Goal: Task Accomplishment & Management: Use online tool/utility

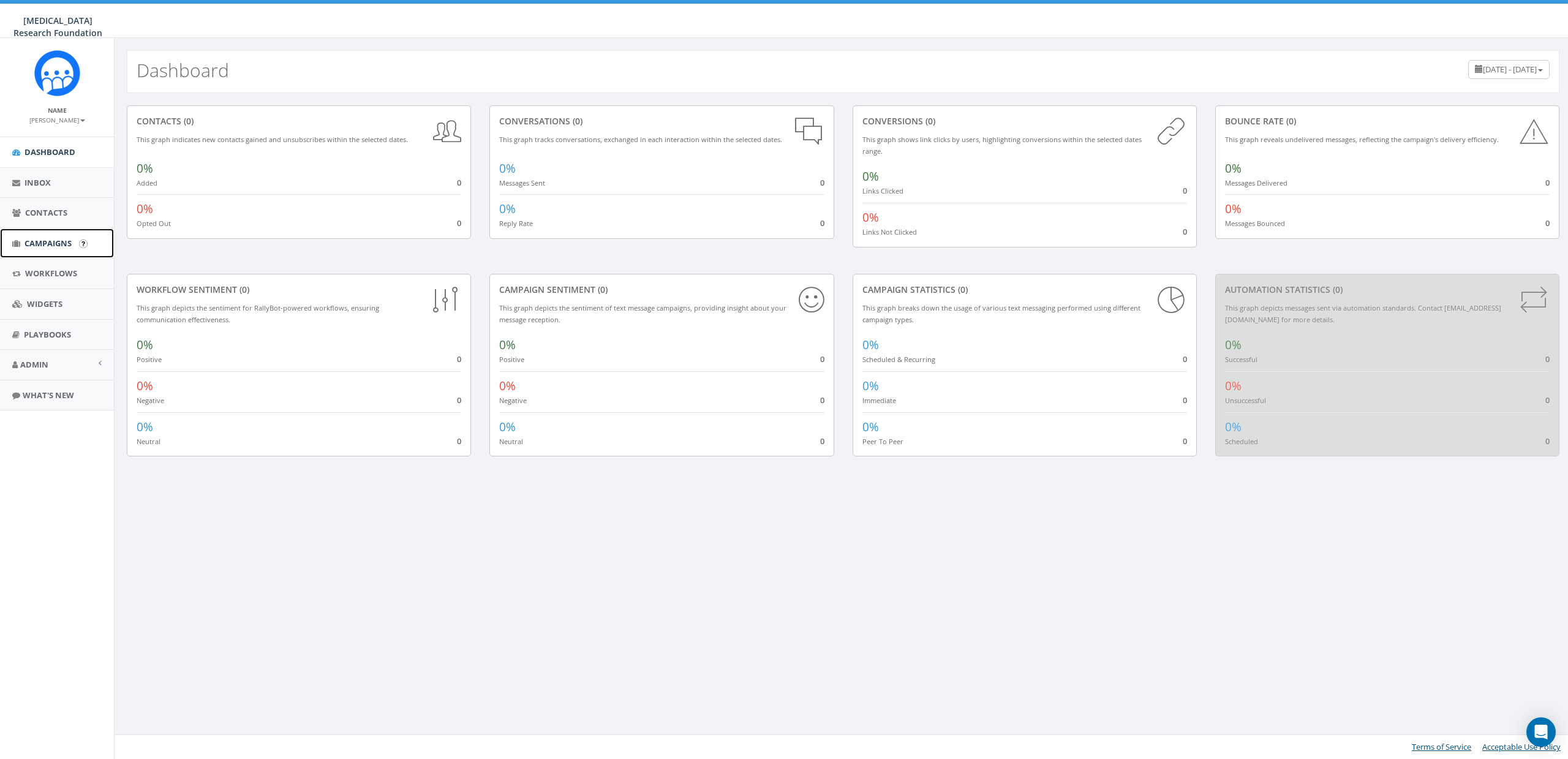
click at [48, 248] on link "Campaigns" at bounding box center [57, 243] width 114 height 30
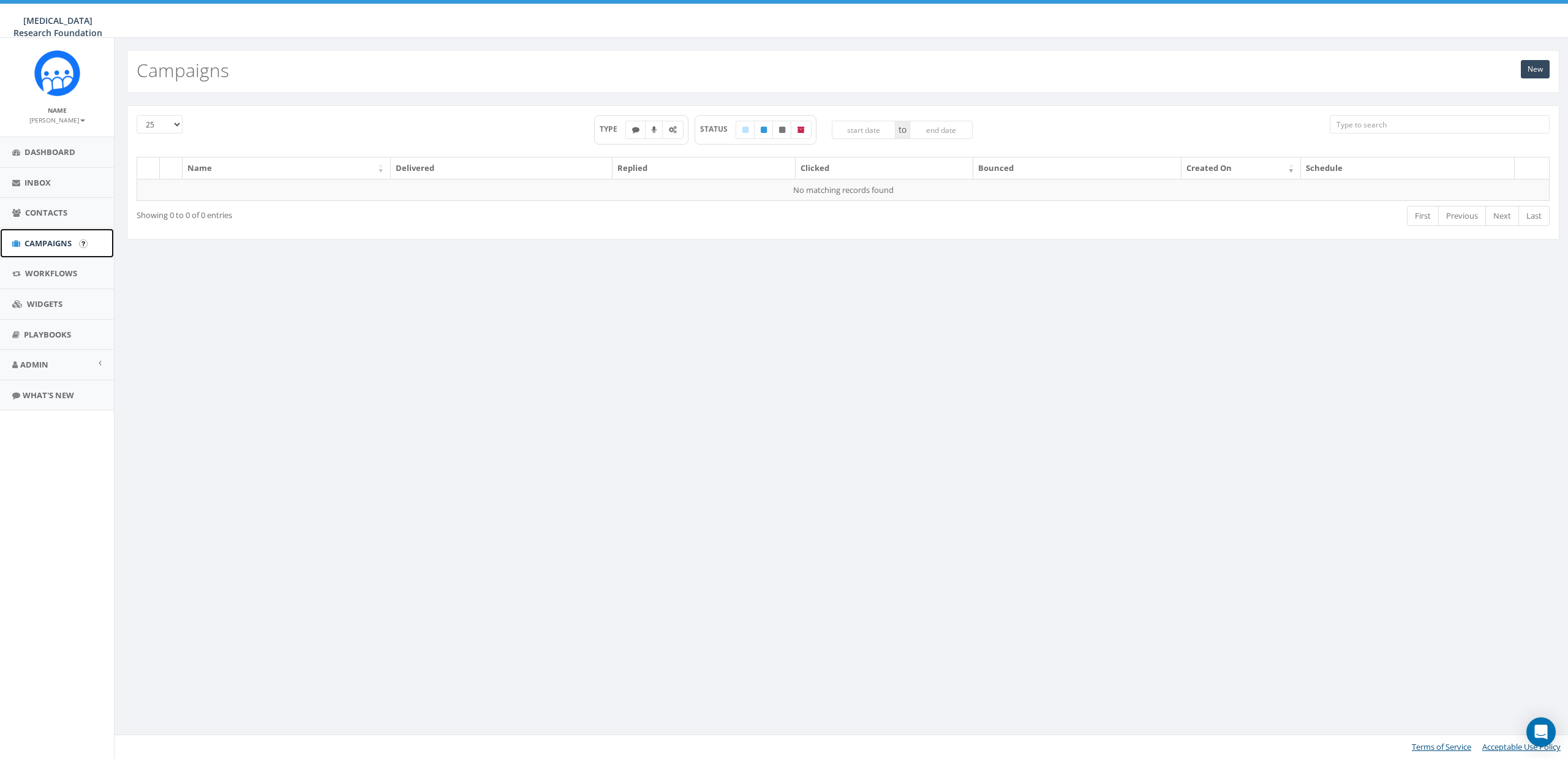
click at [34, 237] on link "Campaigns" at bounding box center [57, 243] width 114 height 30
click at [63, 122] on small "[PERSON_NAME]" at bounding box center [56, 120] width 55 height 8
click at [63, 147] on link "Sign Out" at bounding box center [61, 153] width 97 height 15
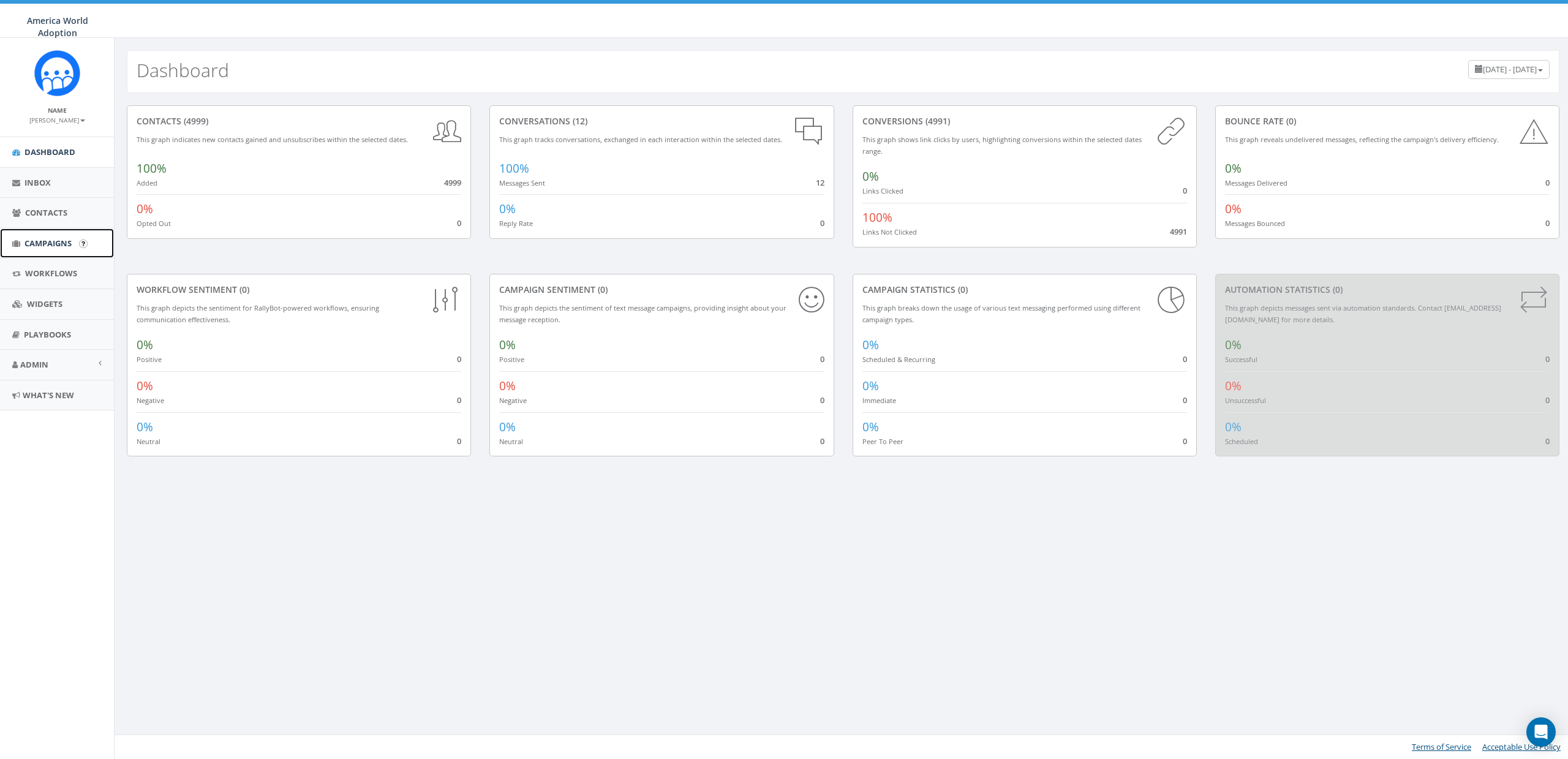
click at [49, 243] on span "Campaigns" at bounding box center [48, 243] width 47 height 11
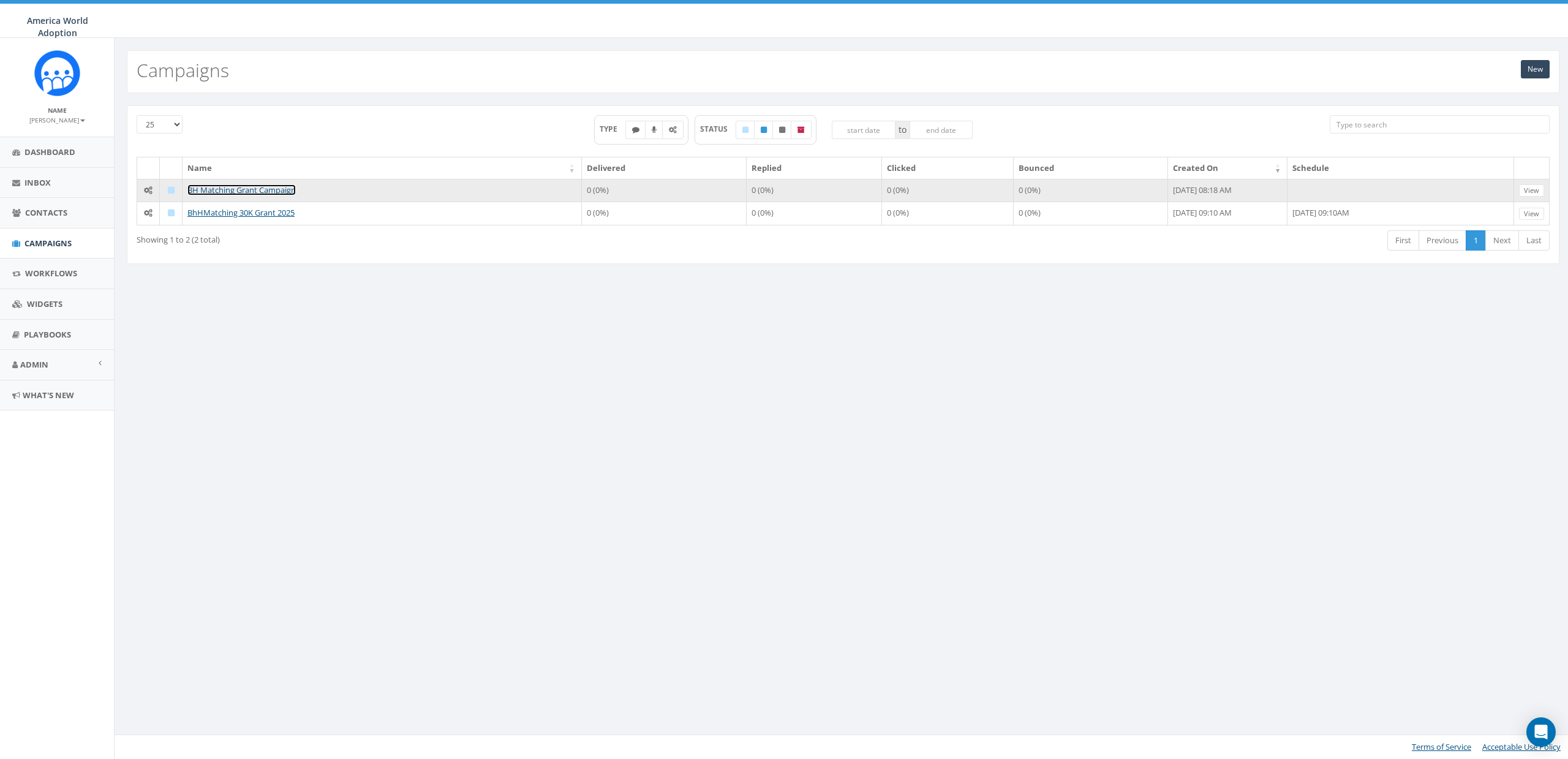
click at [250, 191] on link "BH Matching Grant Campaign" at bounding box center [242, 190] width 109 height 11
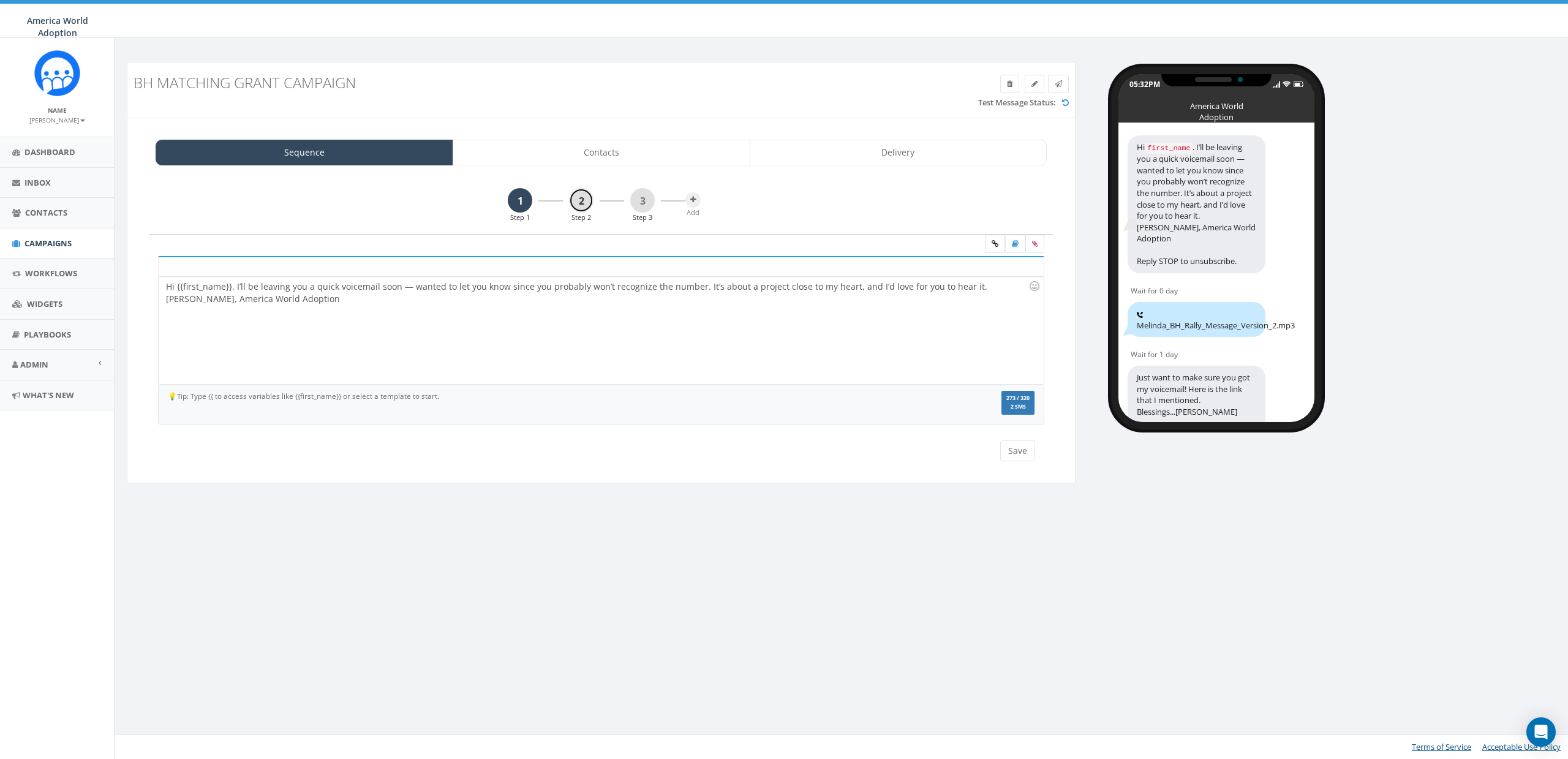
click at [577, 195] on link "2" at bounding box center [580, 199] width 24 height 24
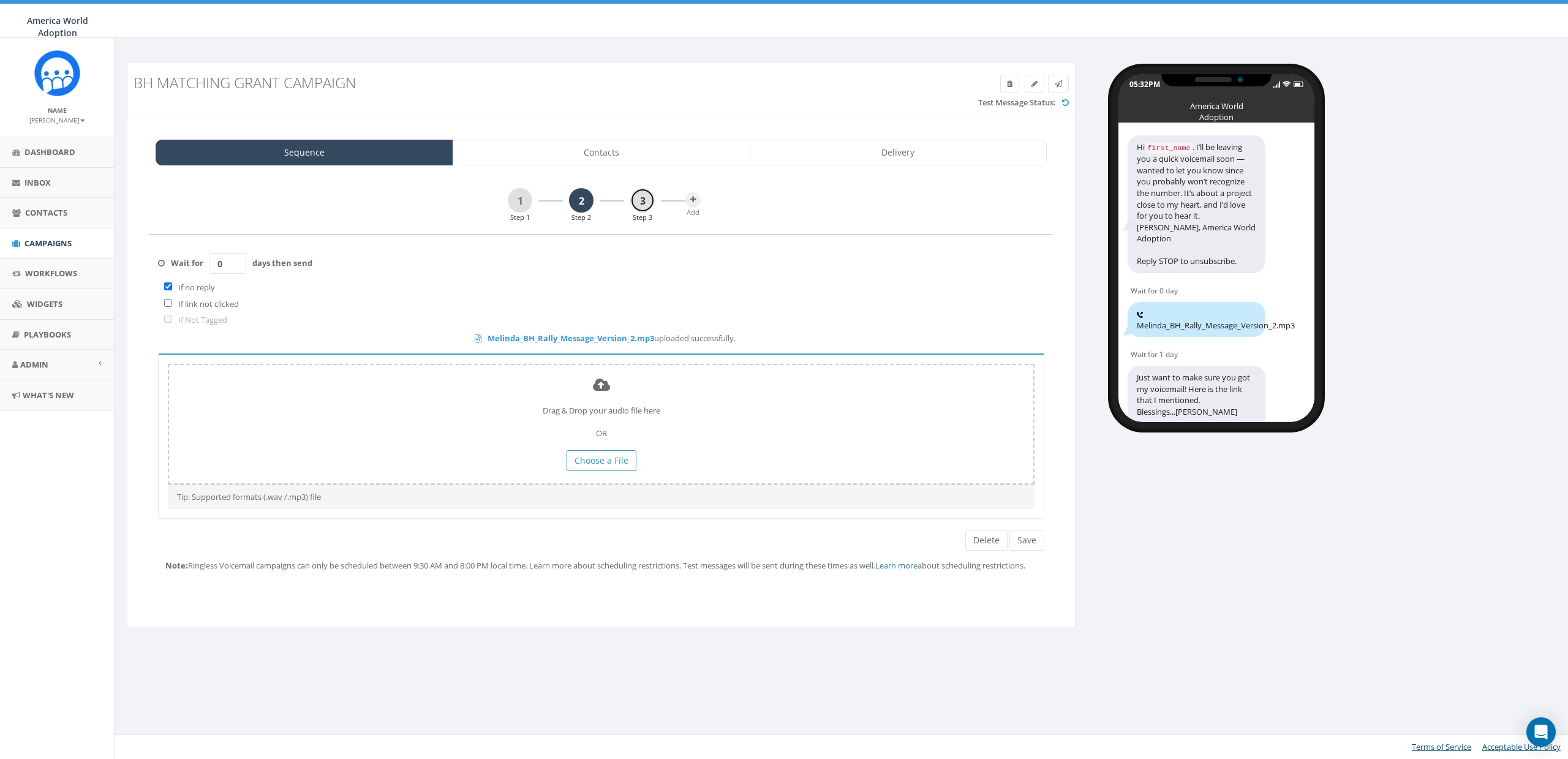
click at [637, 198] on link "3" at bounding box center [642, 199] width 24 height 24
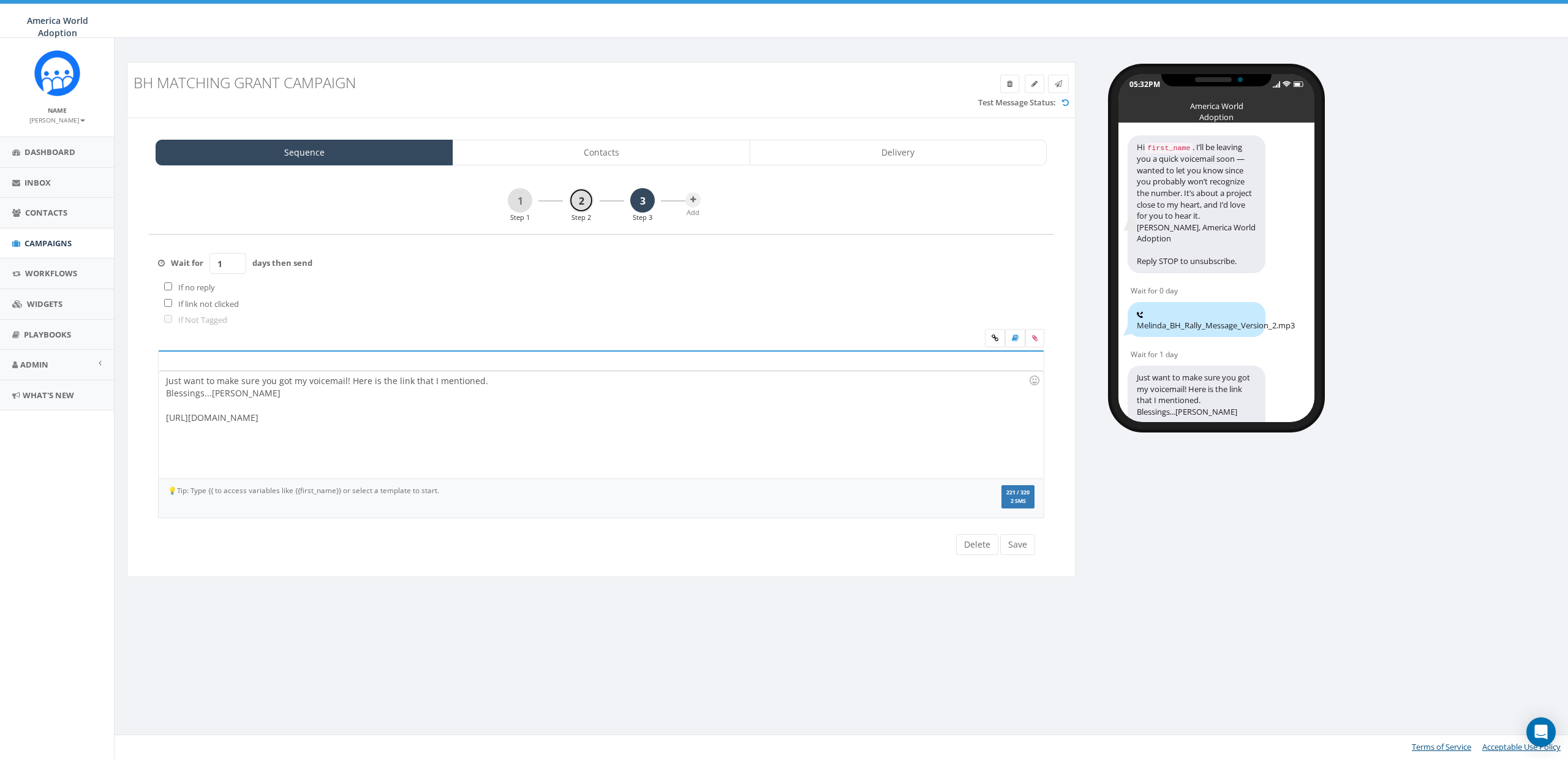
click at [582, 205] on link "2" at bounding box center [580, 199] width 24 height 24
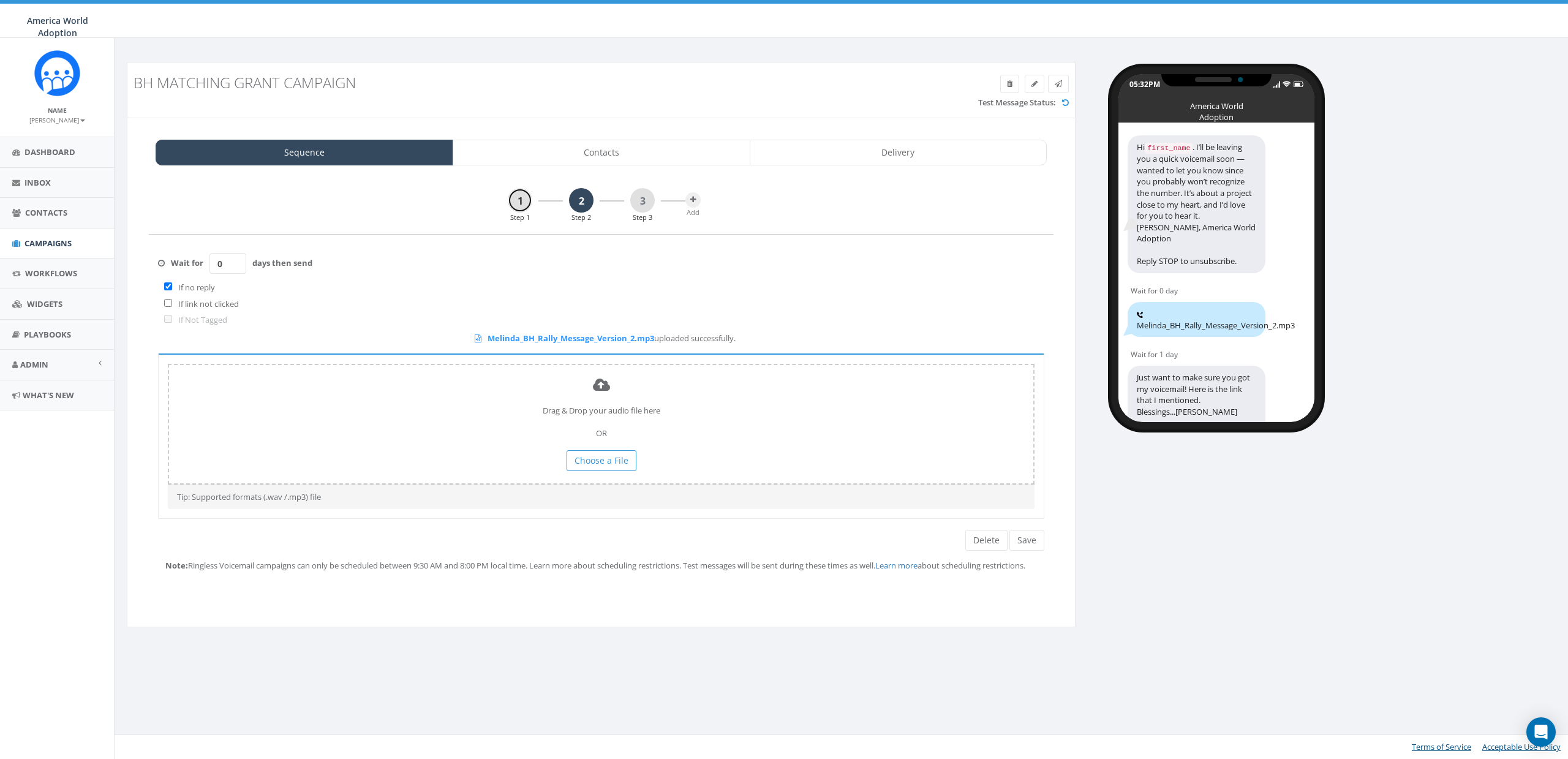
click at [514, 203] on link "1" at bounding box center [520, 199] width 24 height 24
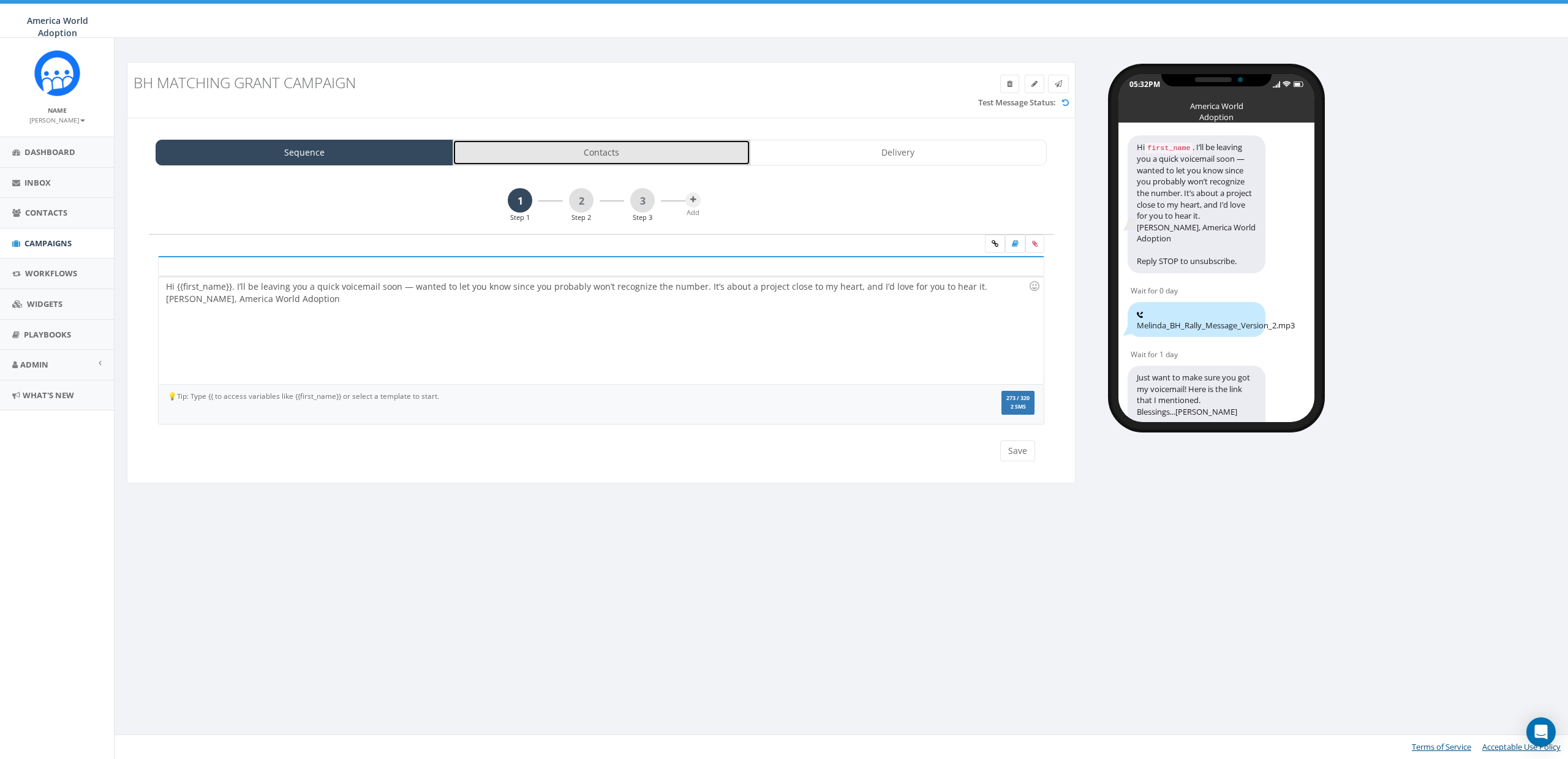
click at [668, 162] on link "Contacts" at bounding box center [601, 152] width 297 height 25
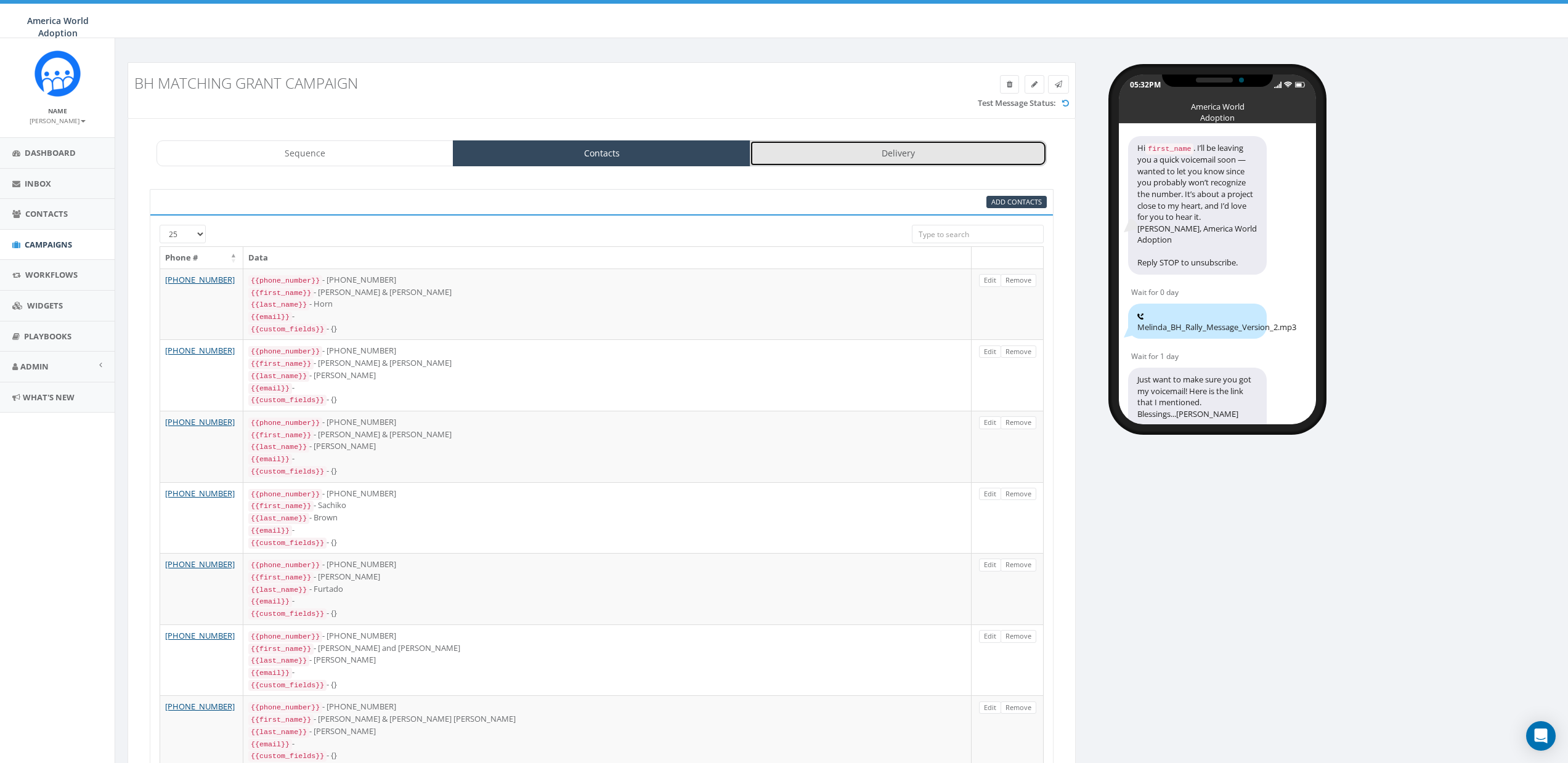
click at [932, 154] on link "Delivery" at bounding box center [898, 153] width 296 height 26
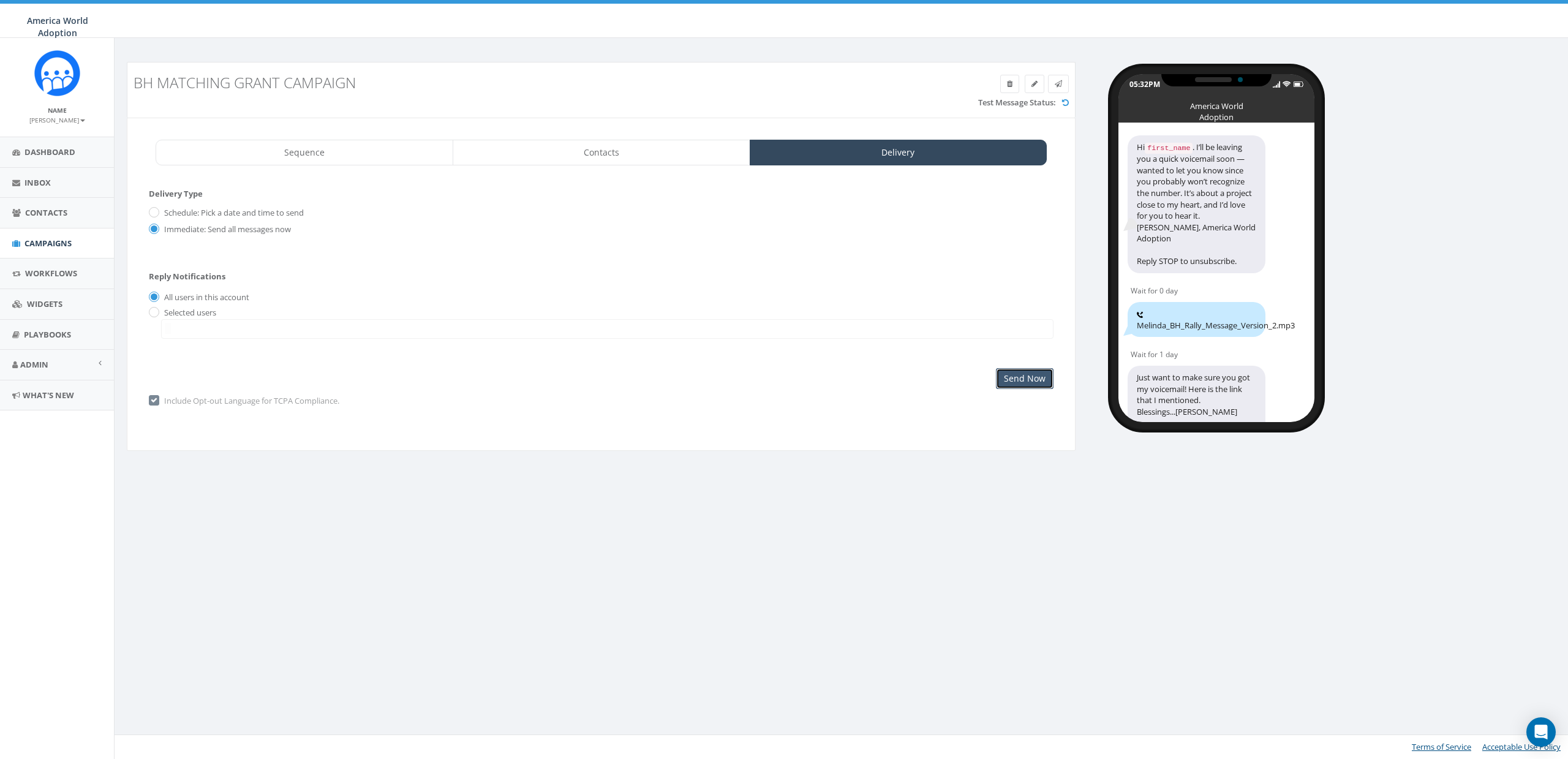
click at [1028, 384] on input "Send Now" at bounding box center [1024, 378] width 57 height 21
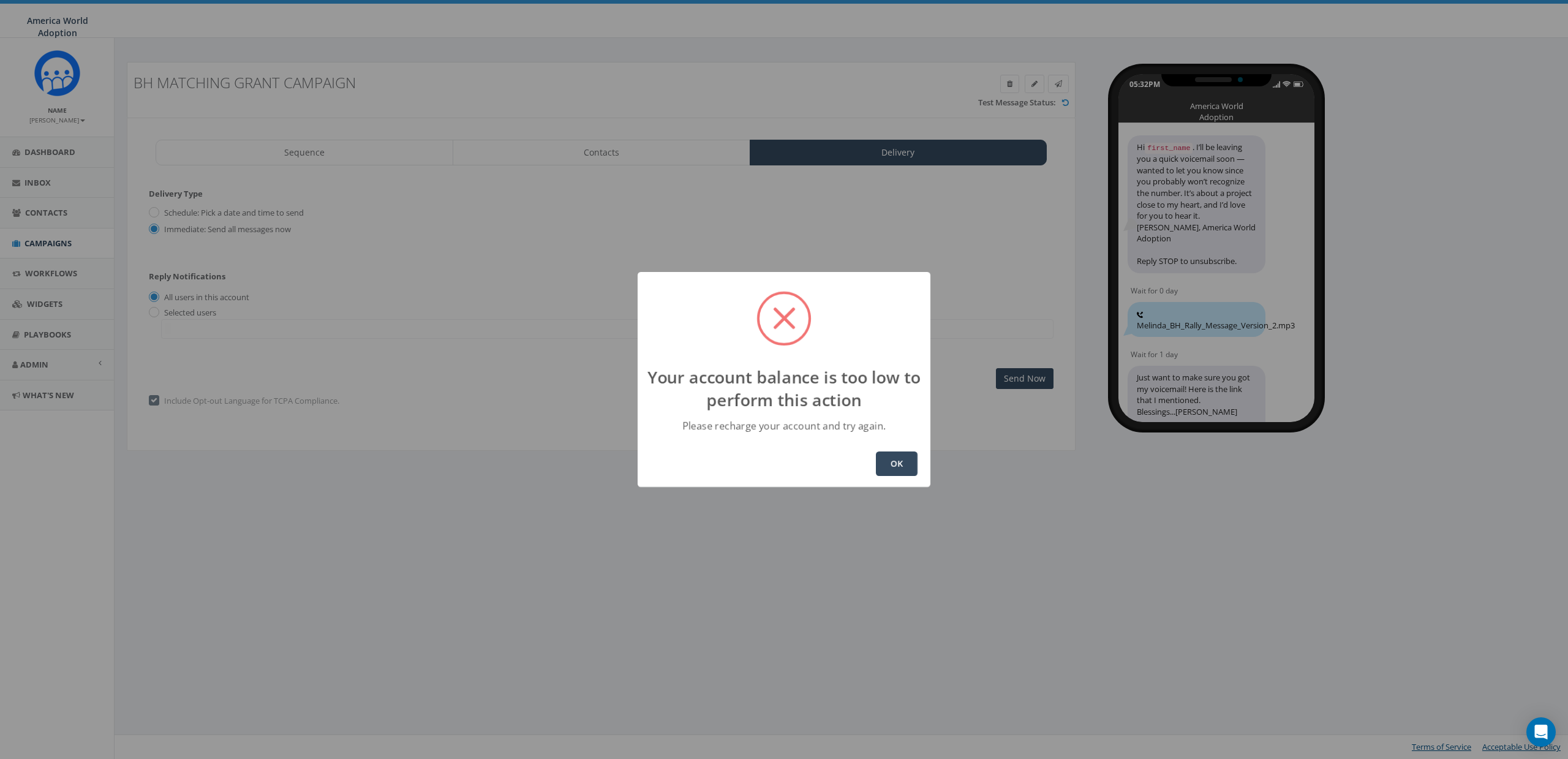
click at [899, 460] on button "OK" at bounding box center [897, 463] width 42 height 24
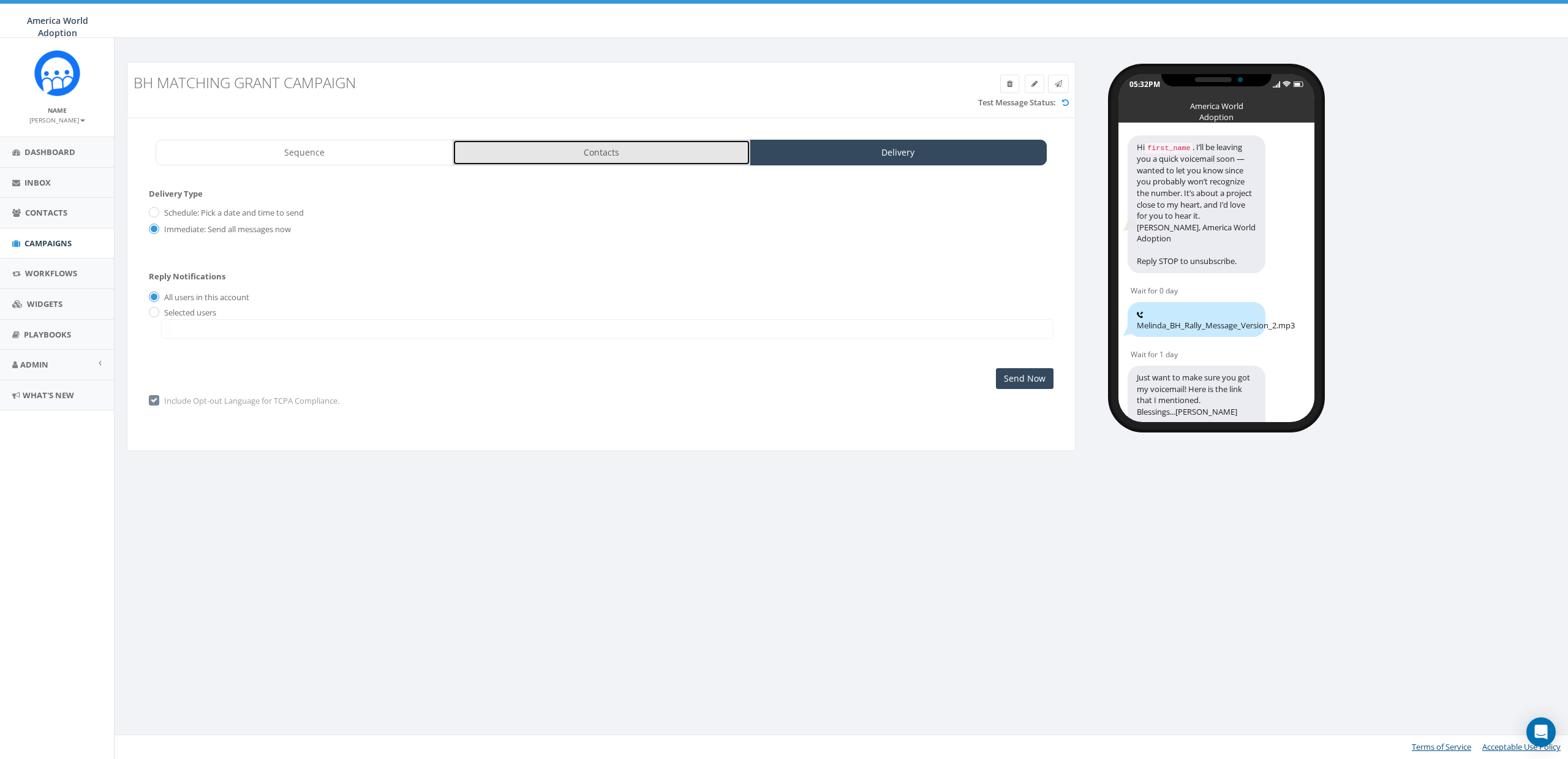
click at [572, 145] on link "Contacts" at bounding box center [601, 152] width 297 height 25
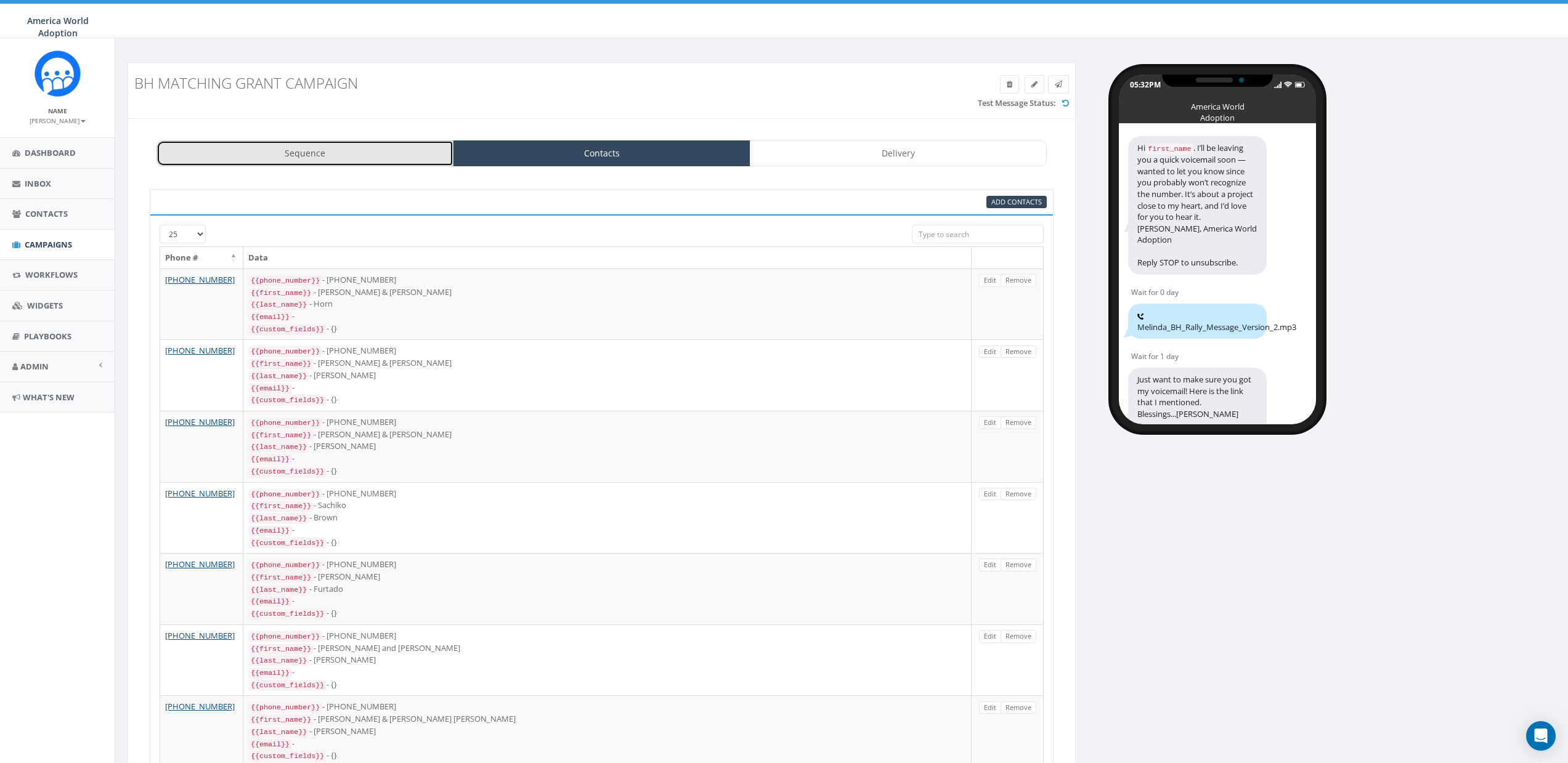
click at [417, 154] on link "Sequence" at bounding box center [305, 153] width 296 height 26
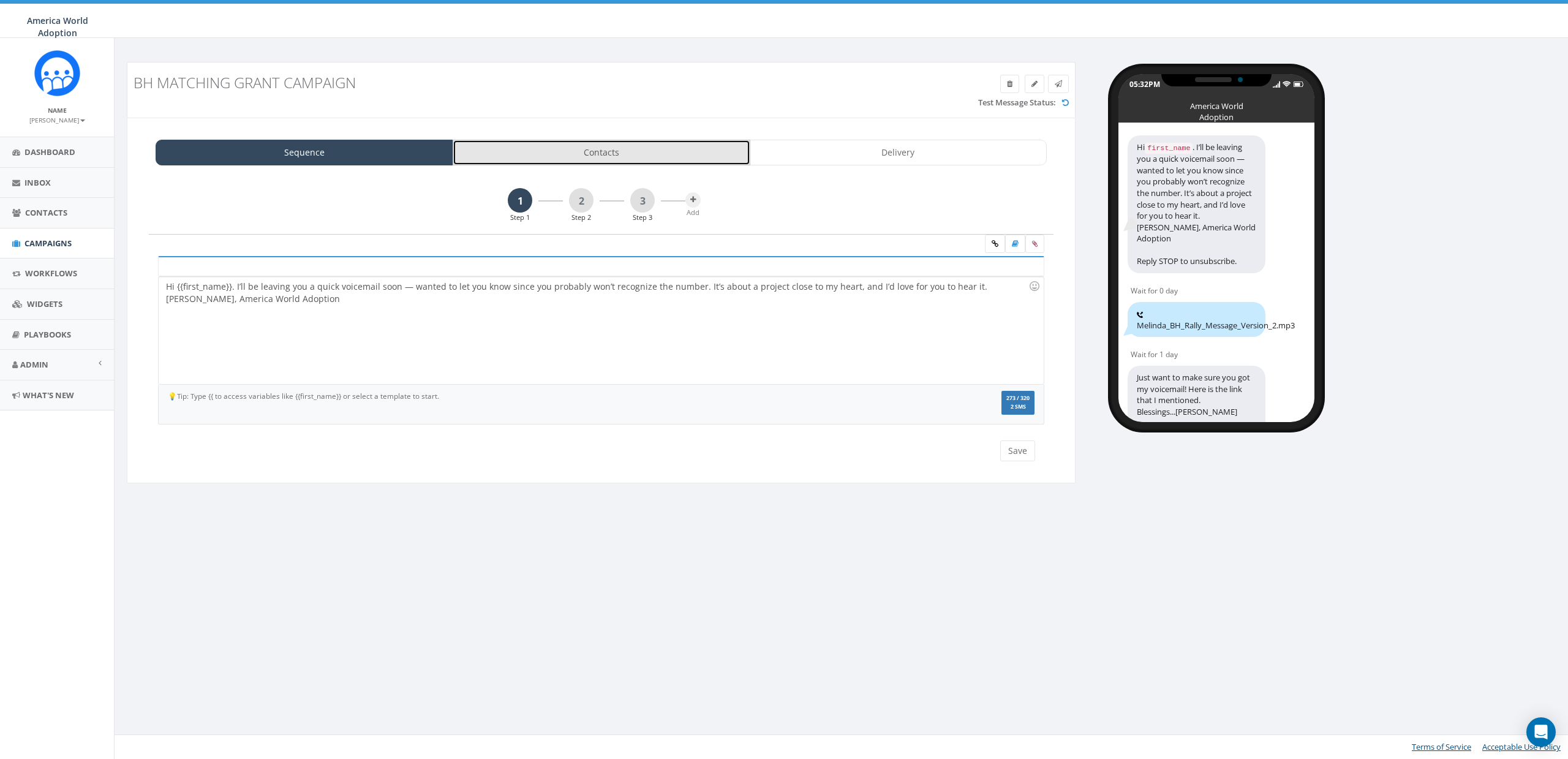
click at [565, 157] on link "Contacts" at bounding box center [601, 152] width 297 height 25
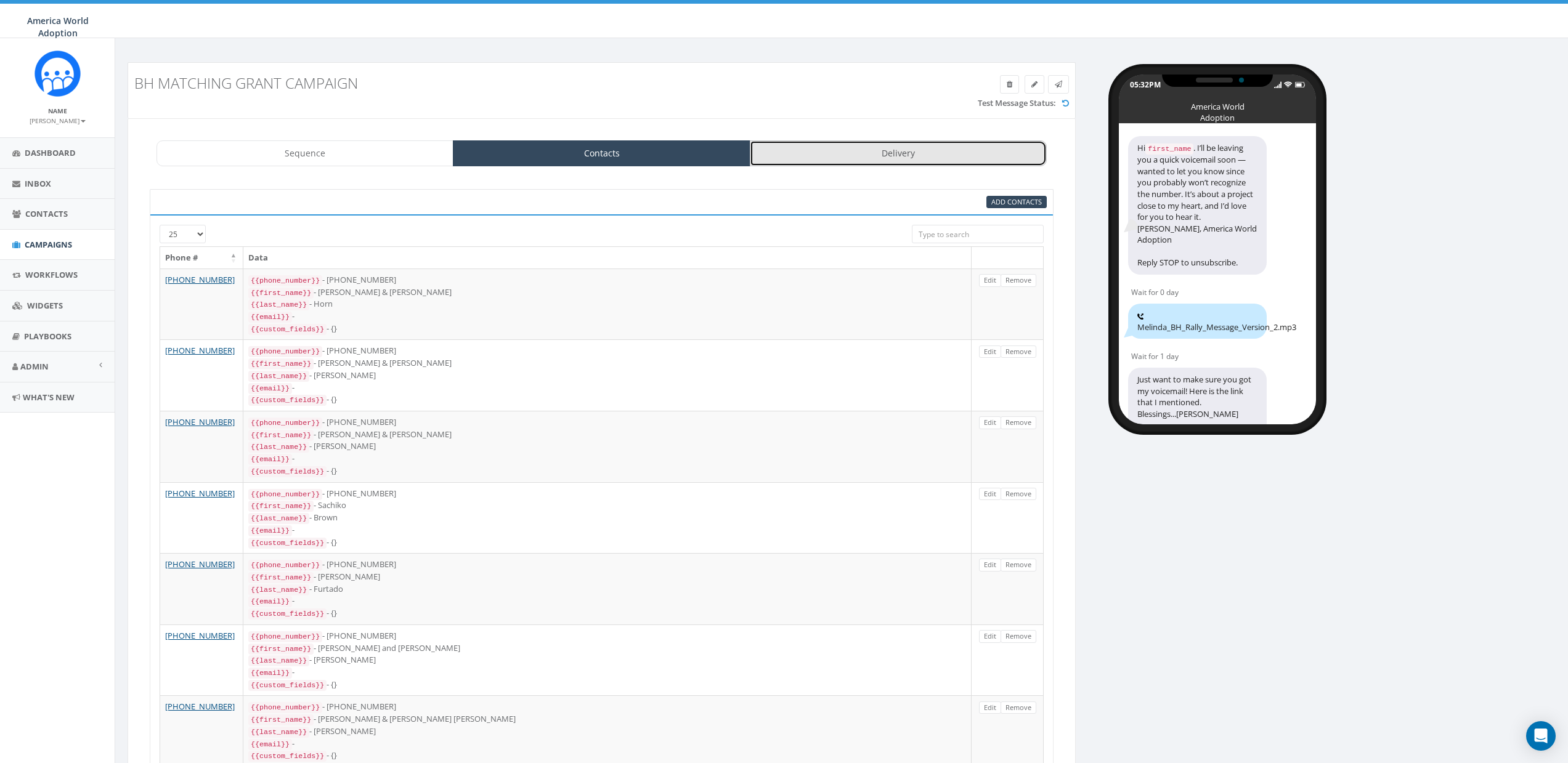
click at [887, 158] on link "Delivery" at bounding box center [898, 153] width 296 height 26
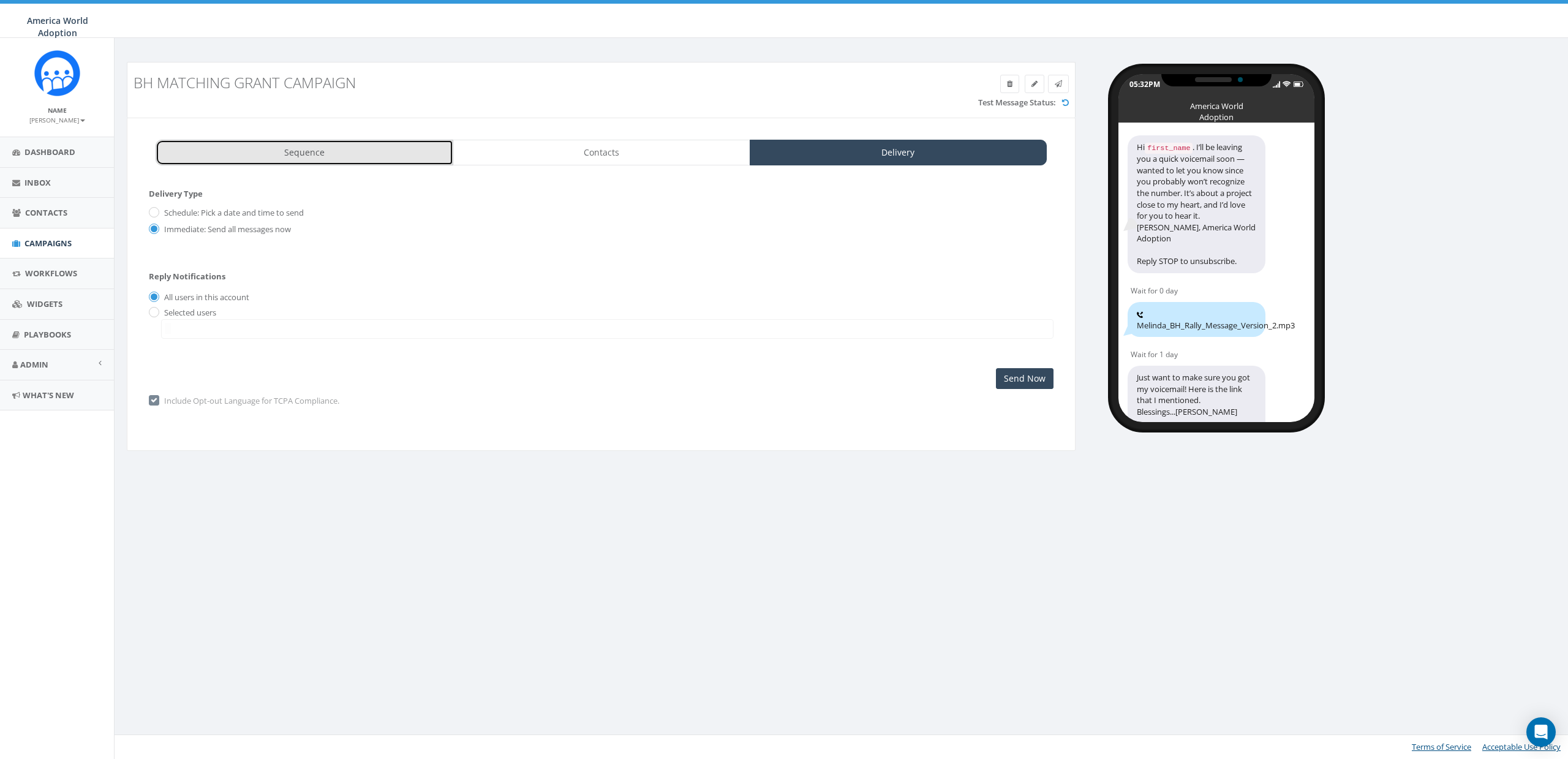
click at [304, 149] on link "Sequence" at bounding box center [305, 152] width 297 height 25
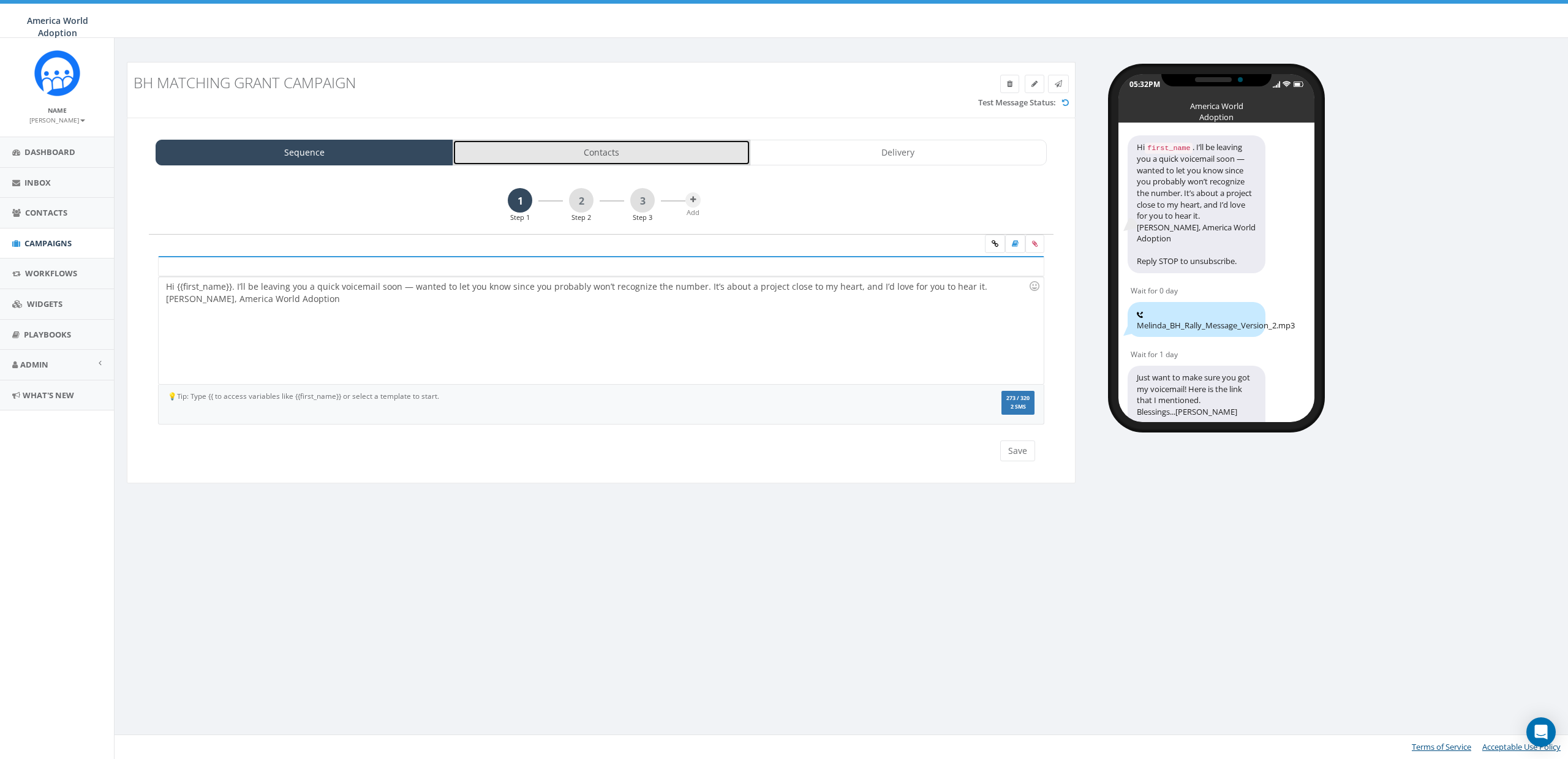
click at [586, 146] on link "Contacts" at bounding box center [601, 152] width 297 height 25
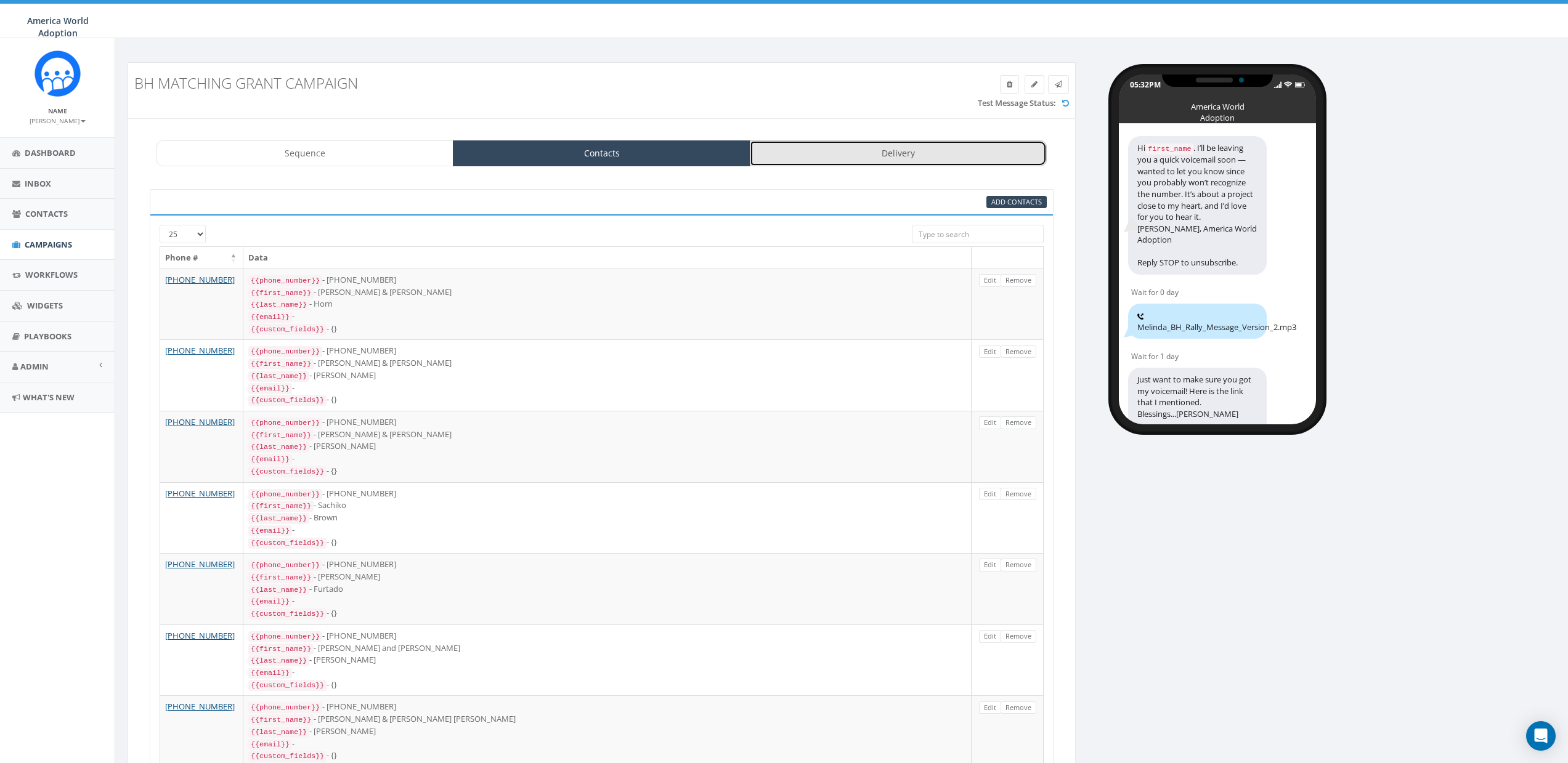
click at [885, 152] on link "Delivery" at bounding box center [898, 153] width 296 height 26
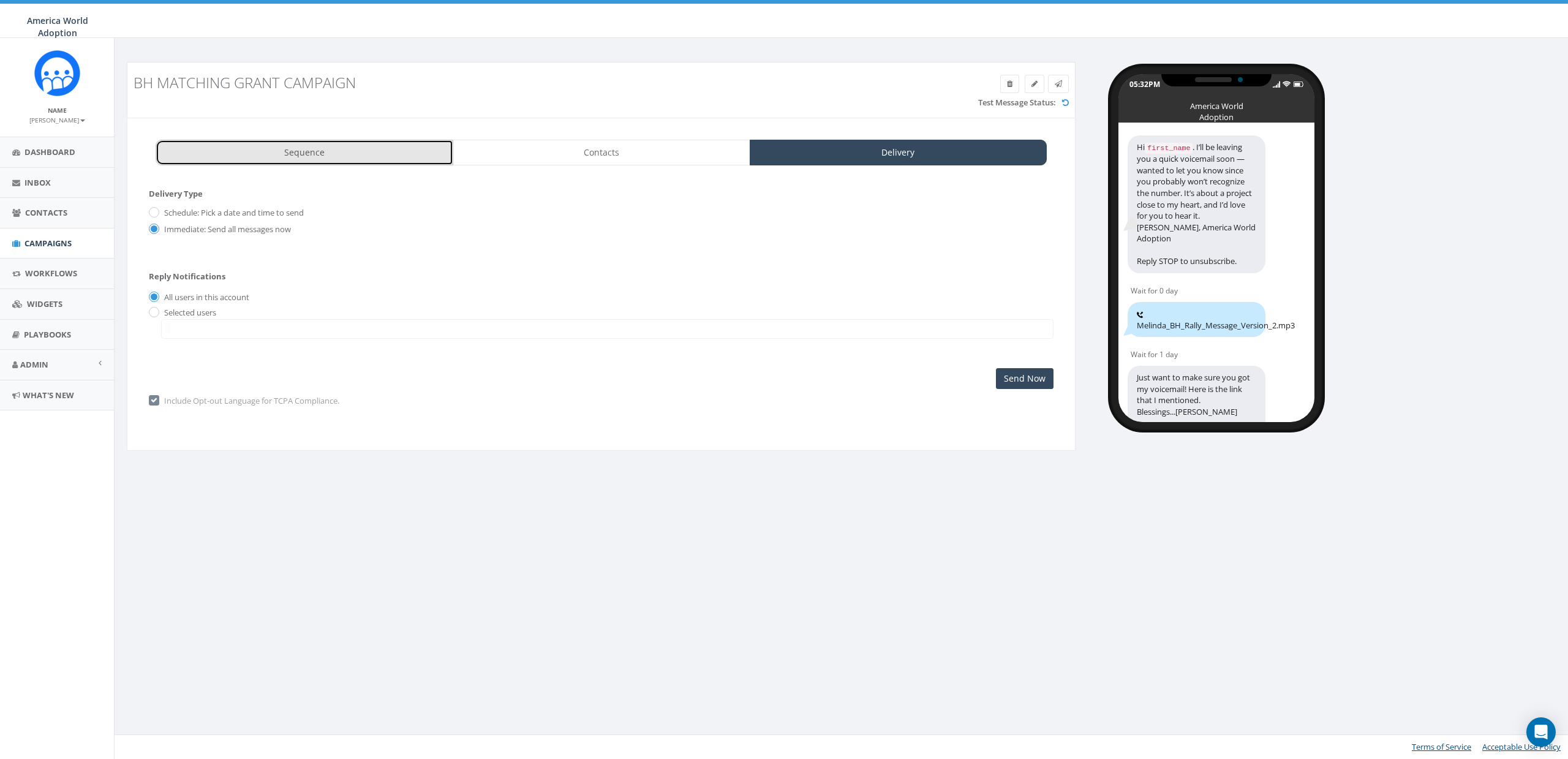
click at [334, 155] on link "Sequence" at bounding box center [305, 152] width 297 height 25
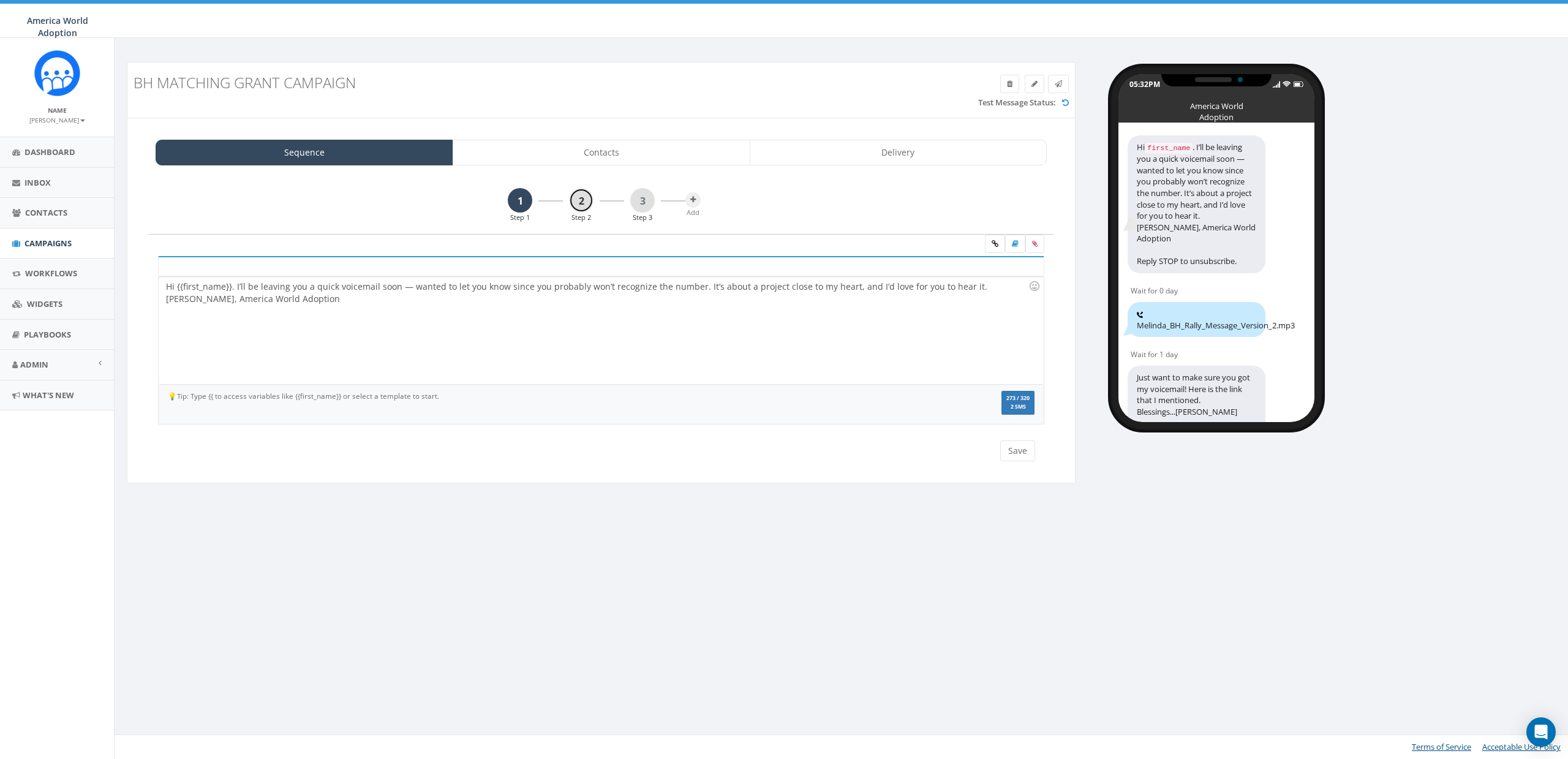
click at [585, 195] on link "2" at bounding box center [580, 199] width 24 height 24
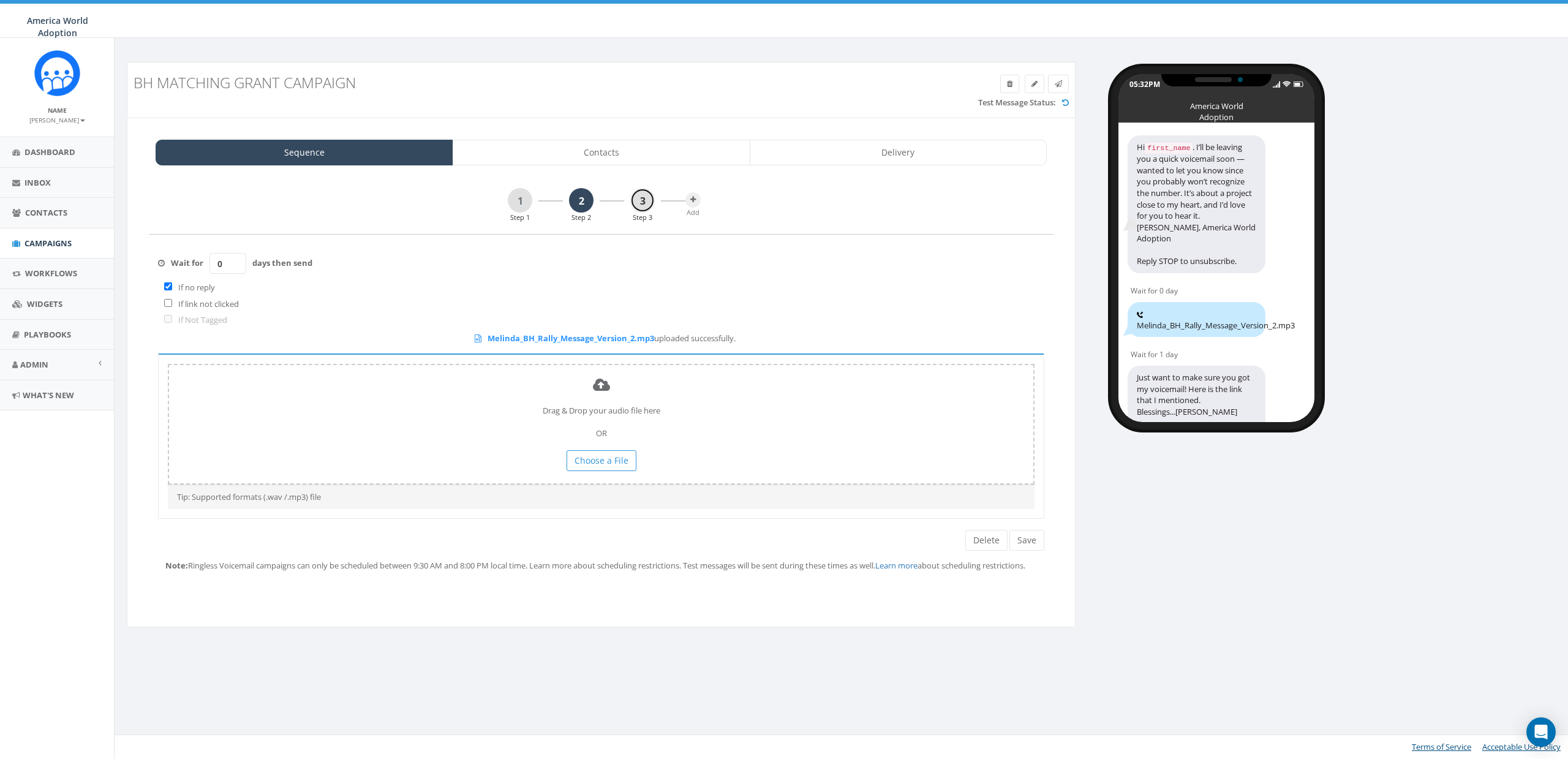
click at [641, 193] on link "3" at bounding box center [642, 199] width 24 height 24
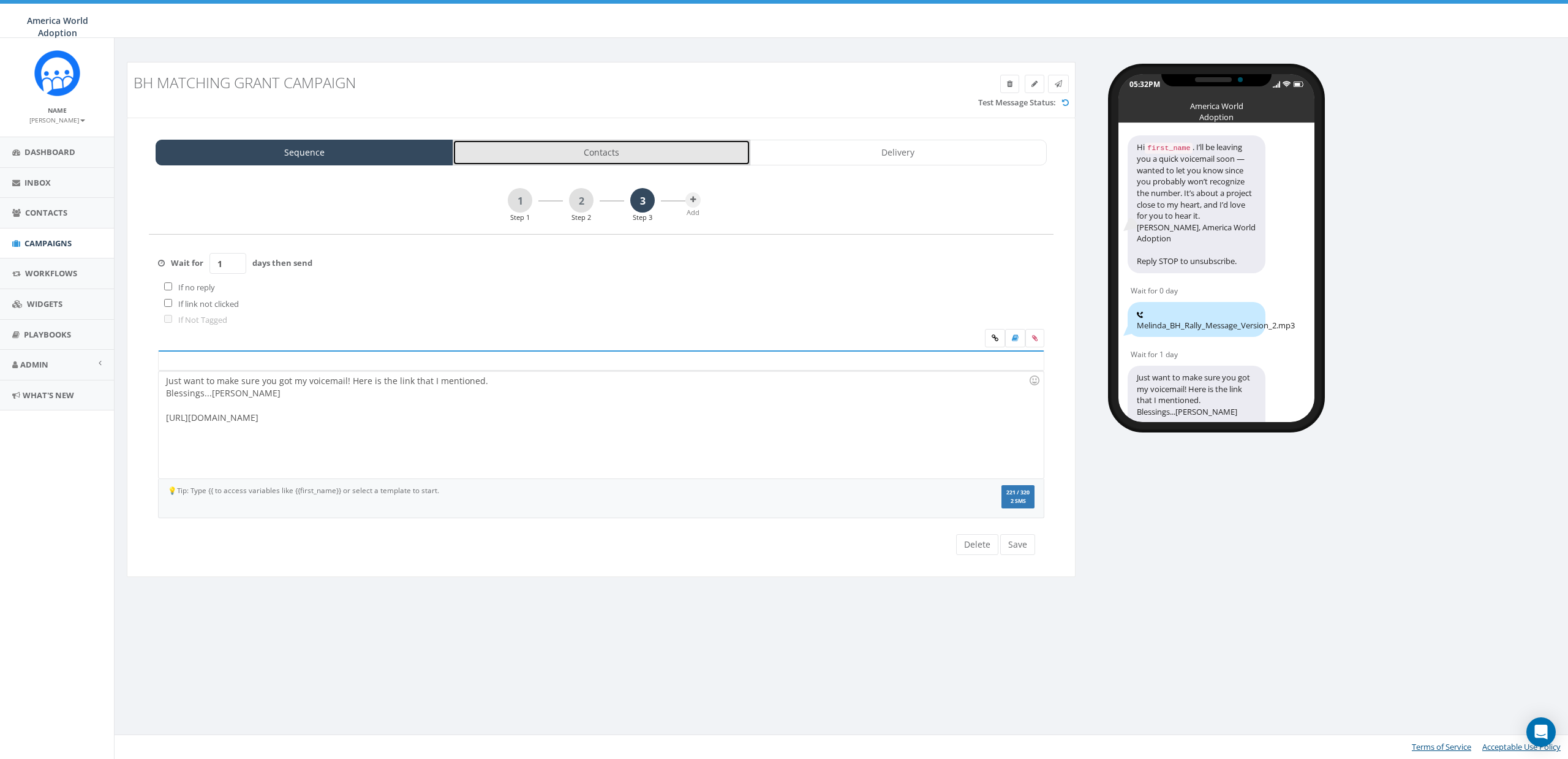
click at [622, 148] on link "Contacts" at bounding box center [601, 152] width 297 height 25
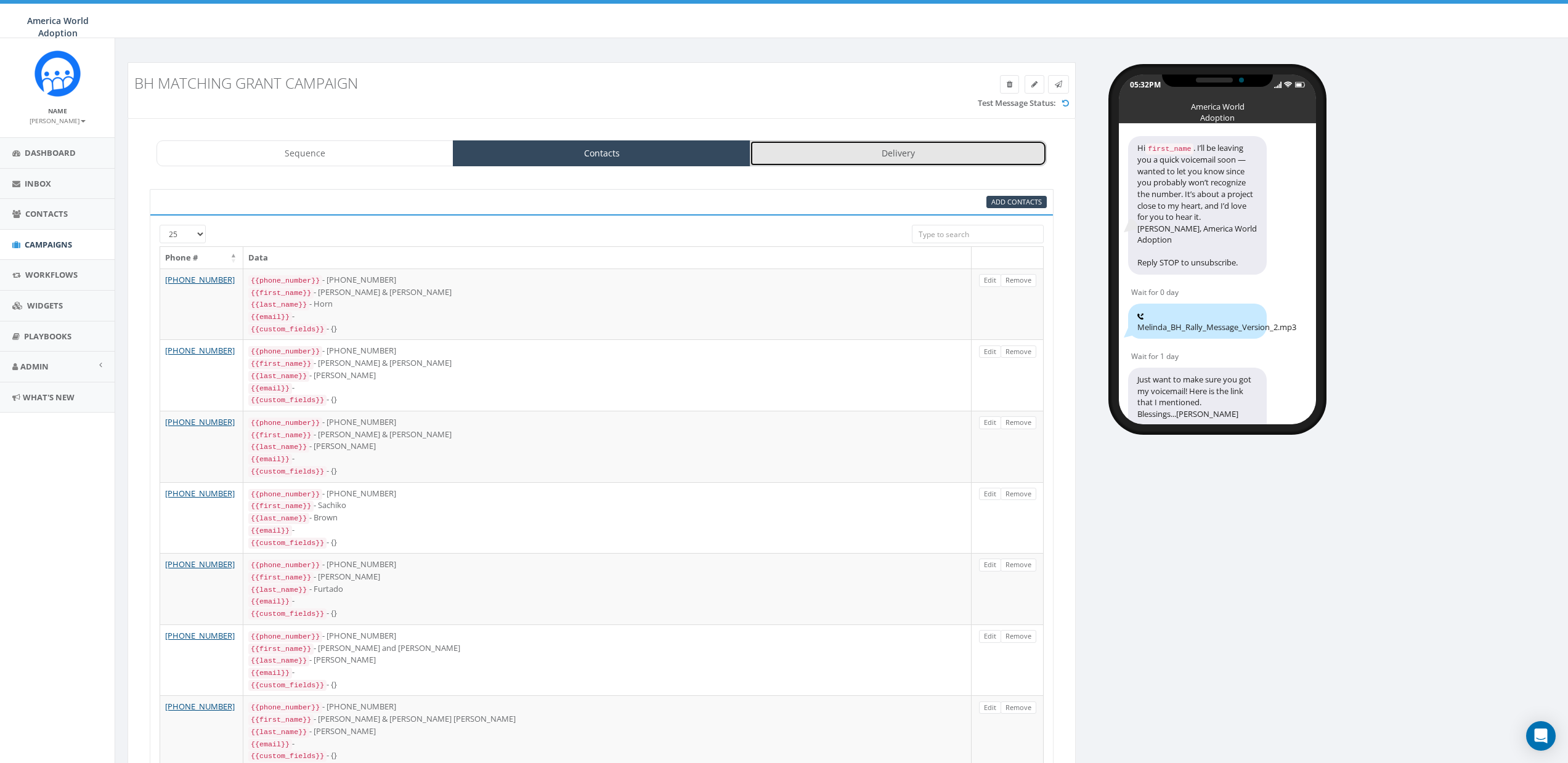
click at [928, 157] on link "Delivery" at bounding box center [898, 153] width 296 height 26
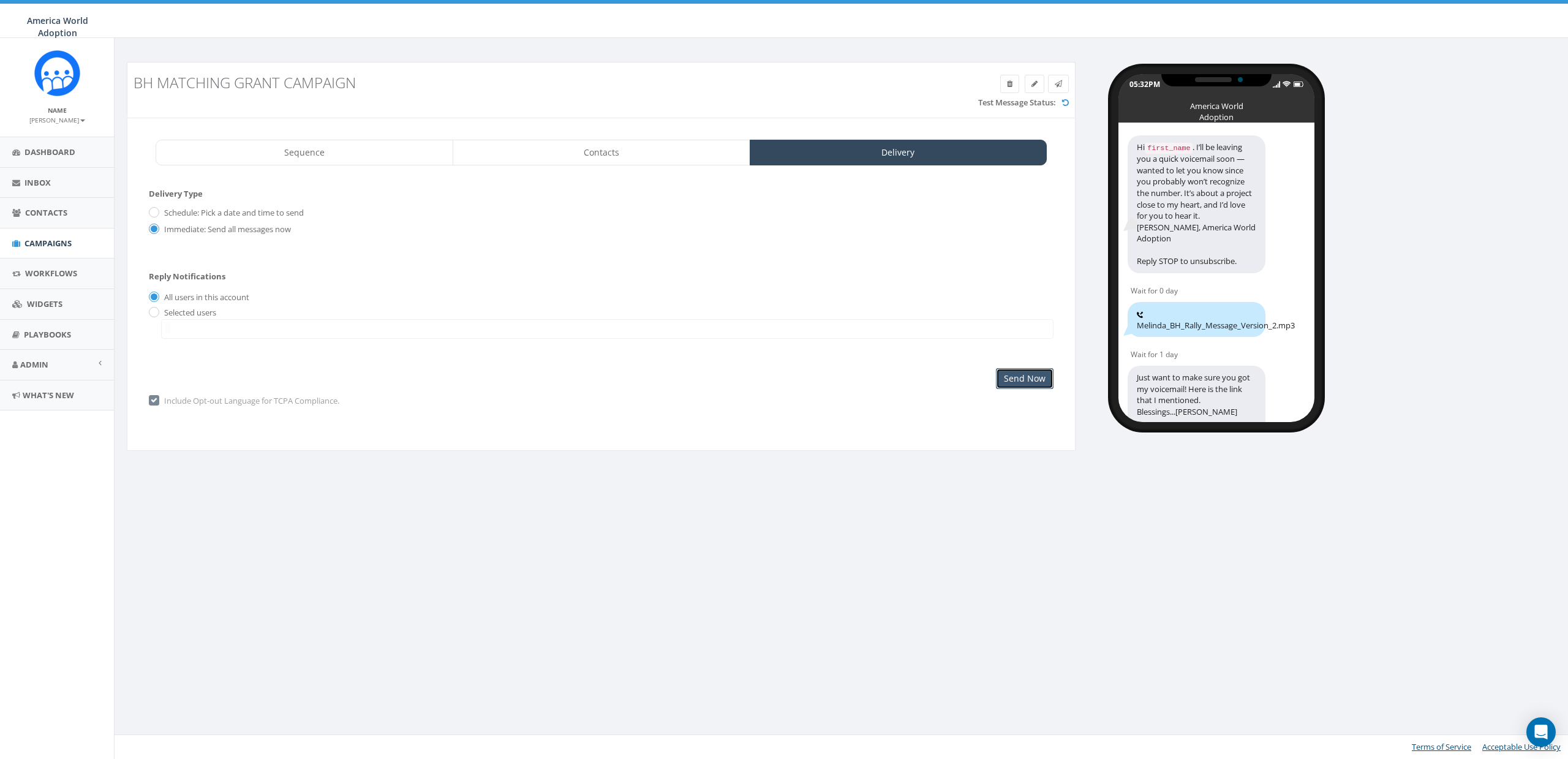
click at [1020, 379] on input "Send Now" at bounding box center [1024, 378] width 57 height 21
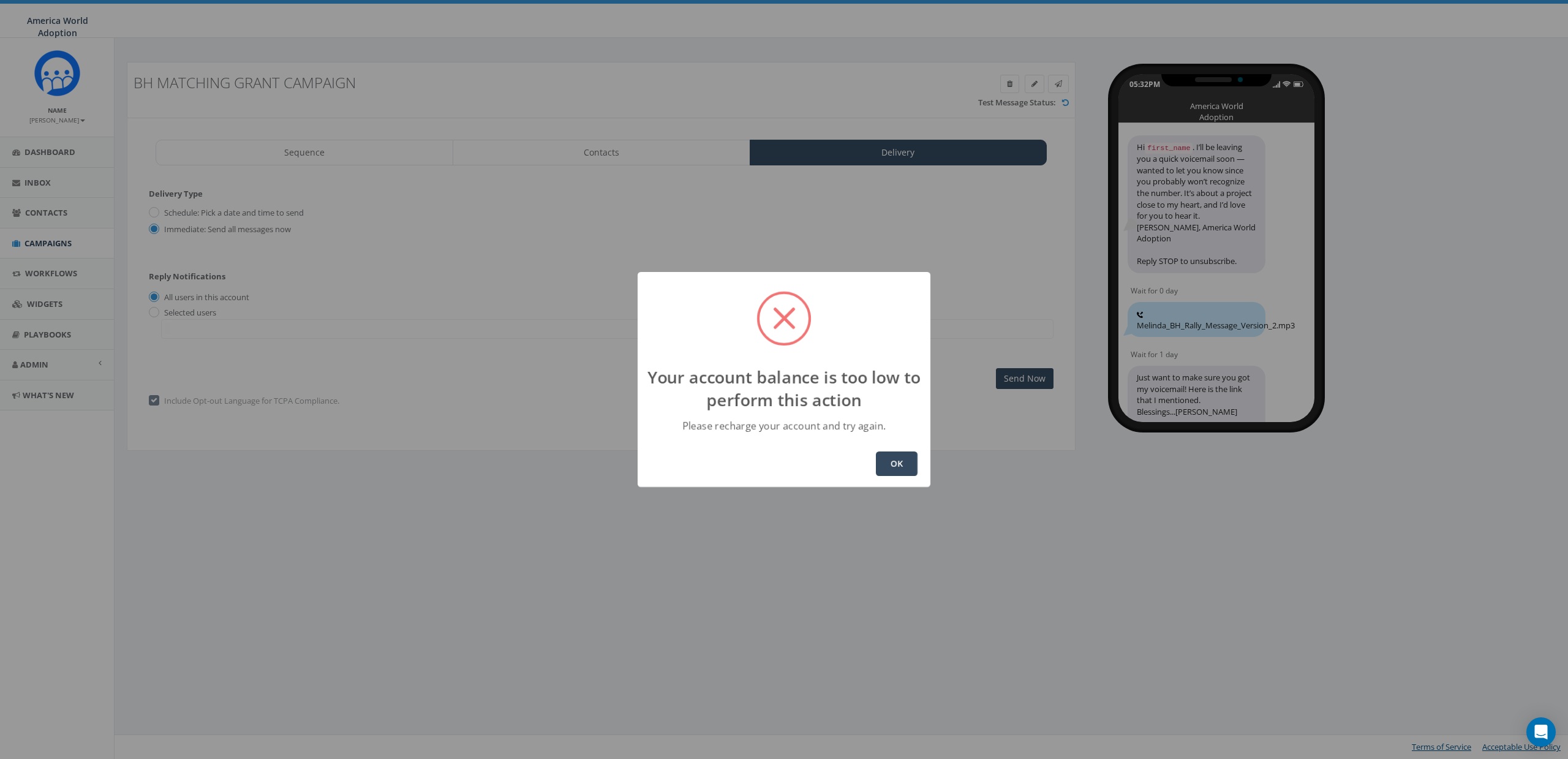
click at [904, 469] on button "OK" at bounding box center [897, 463] width 42 height 24
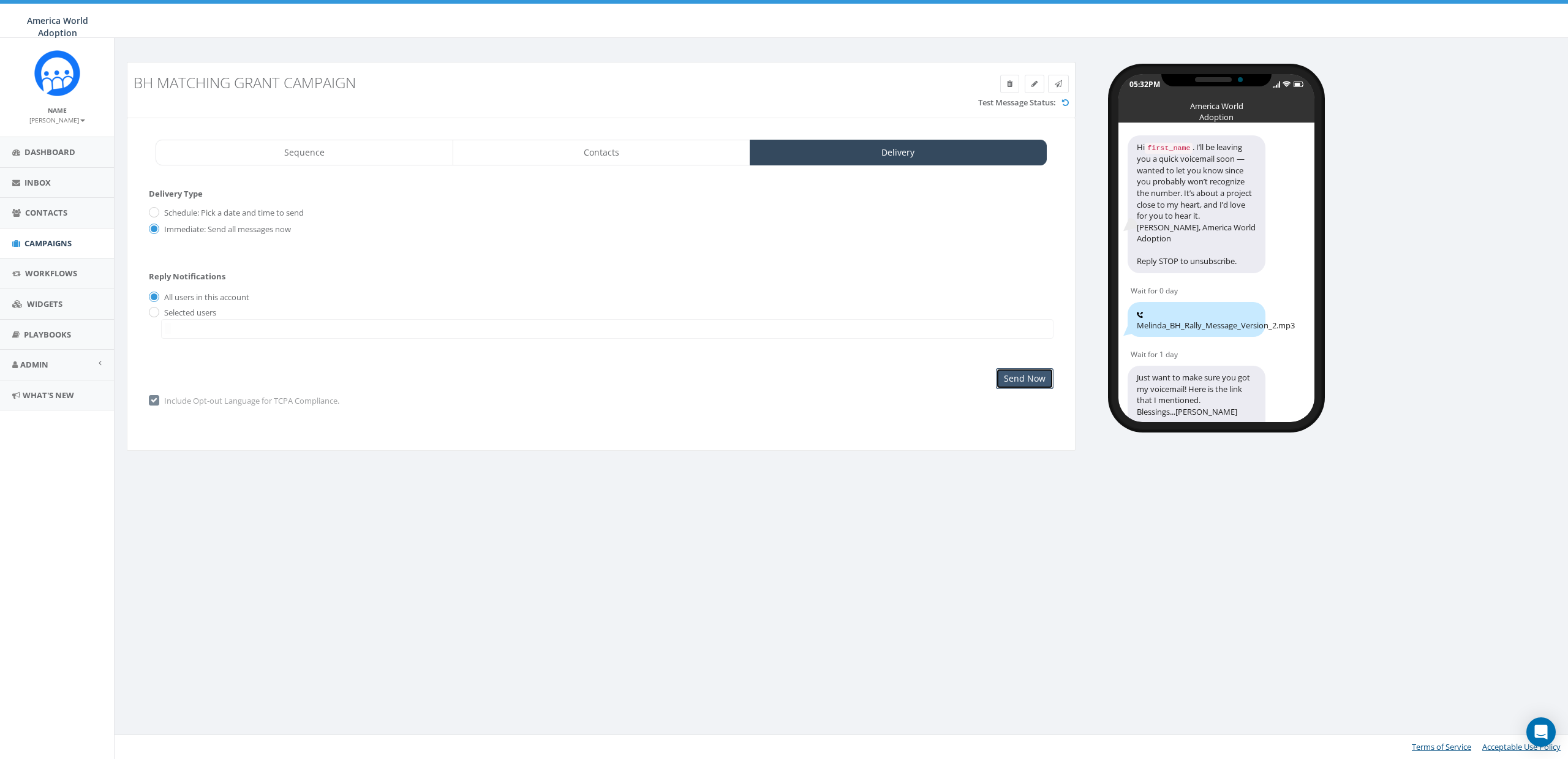
click at [1029, 381] on input "Send Now" at bounding box center [1024, 378] width 57 height 21
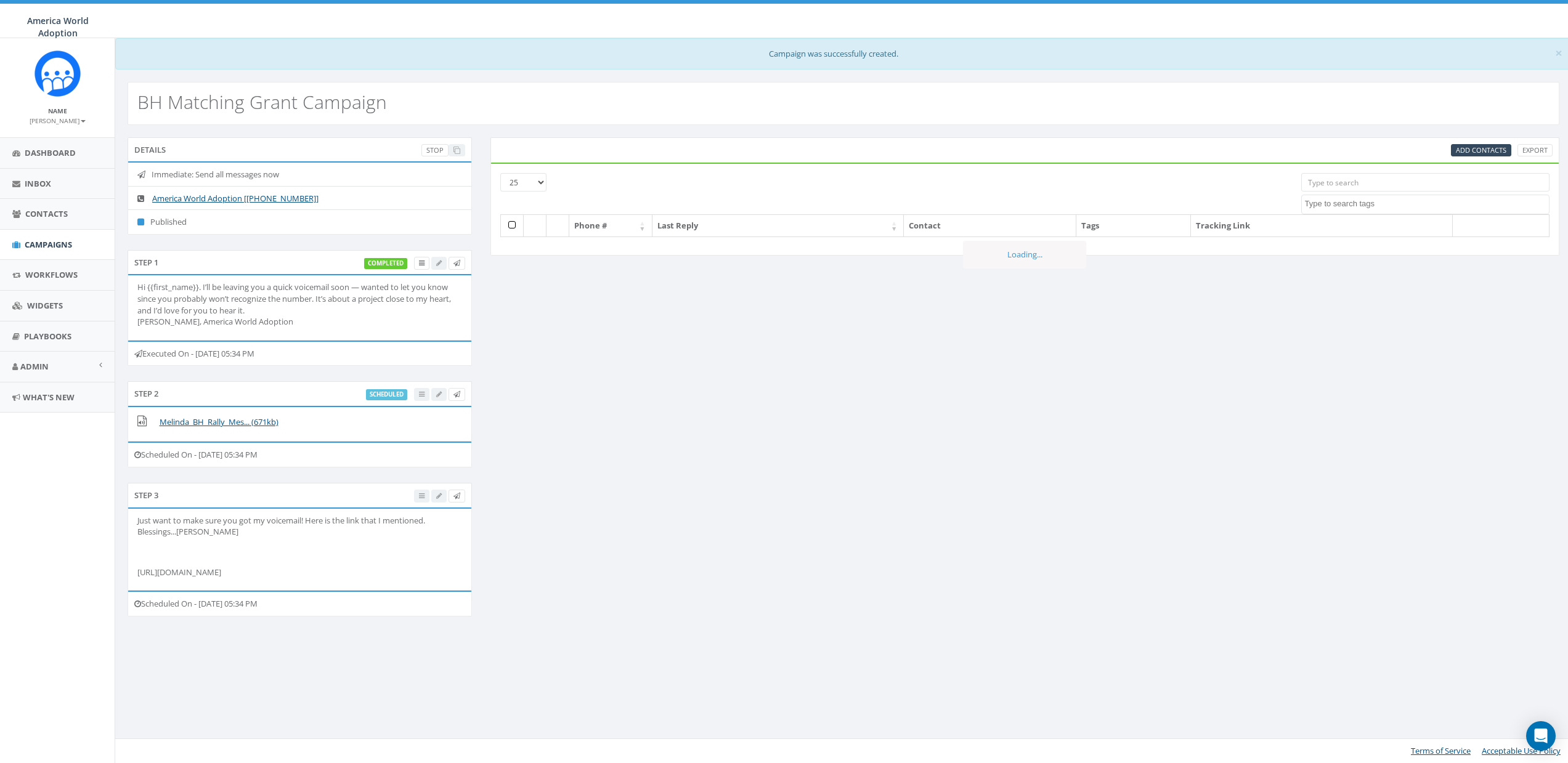
select select
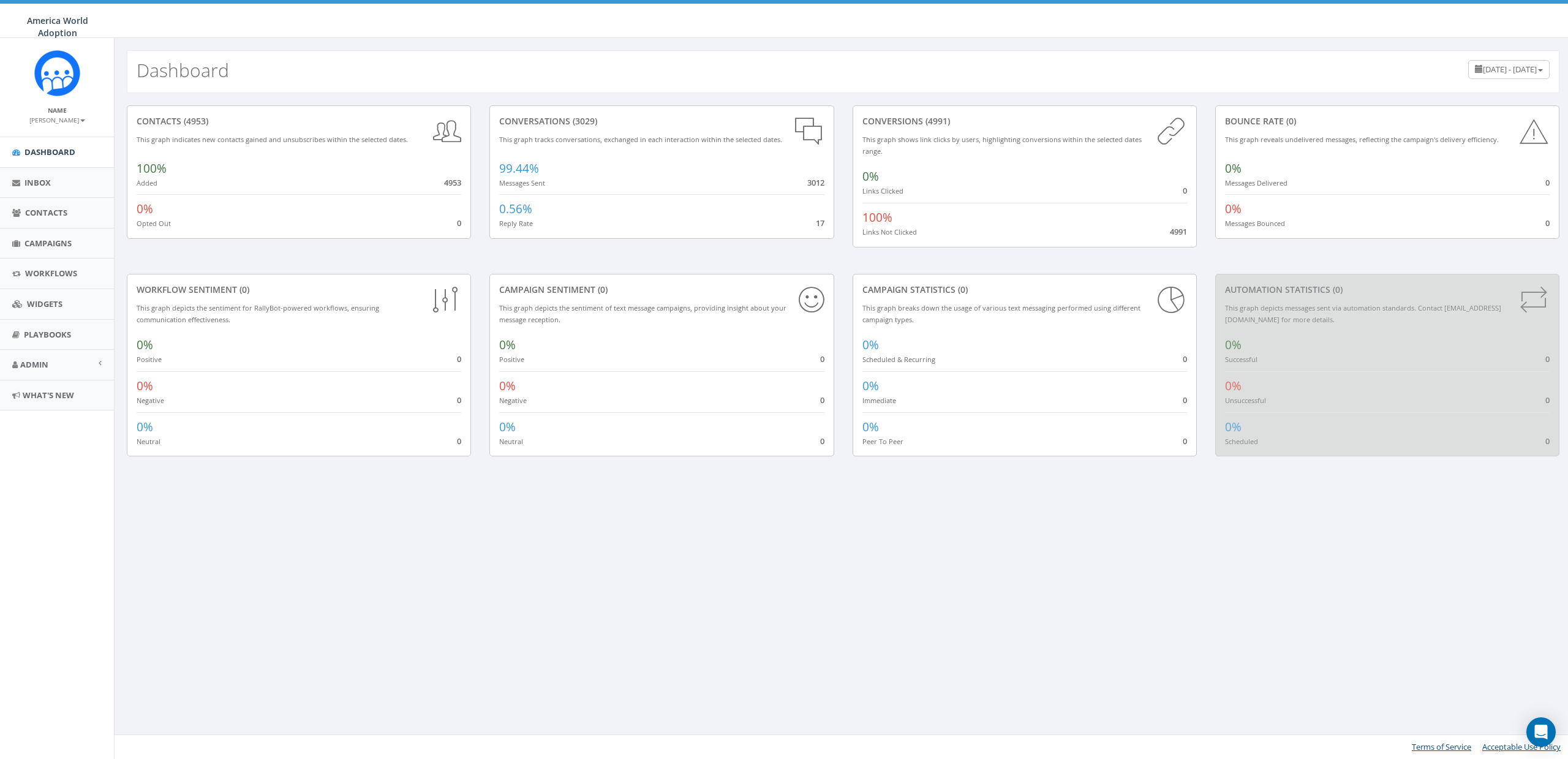
click at [51, 120] on small "[PERSON_NAME]" at bounding box center [56, 120] width 55 height 8
click at [59, 153] on link "Sign Out" at bounding box center [61, 153] width 97 height 15
